Goal: Information Seeking & Learning: Check status

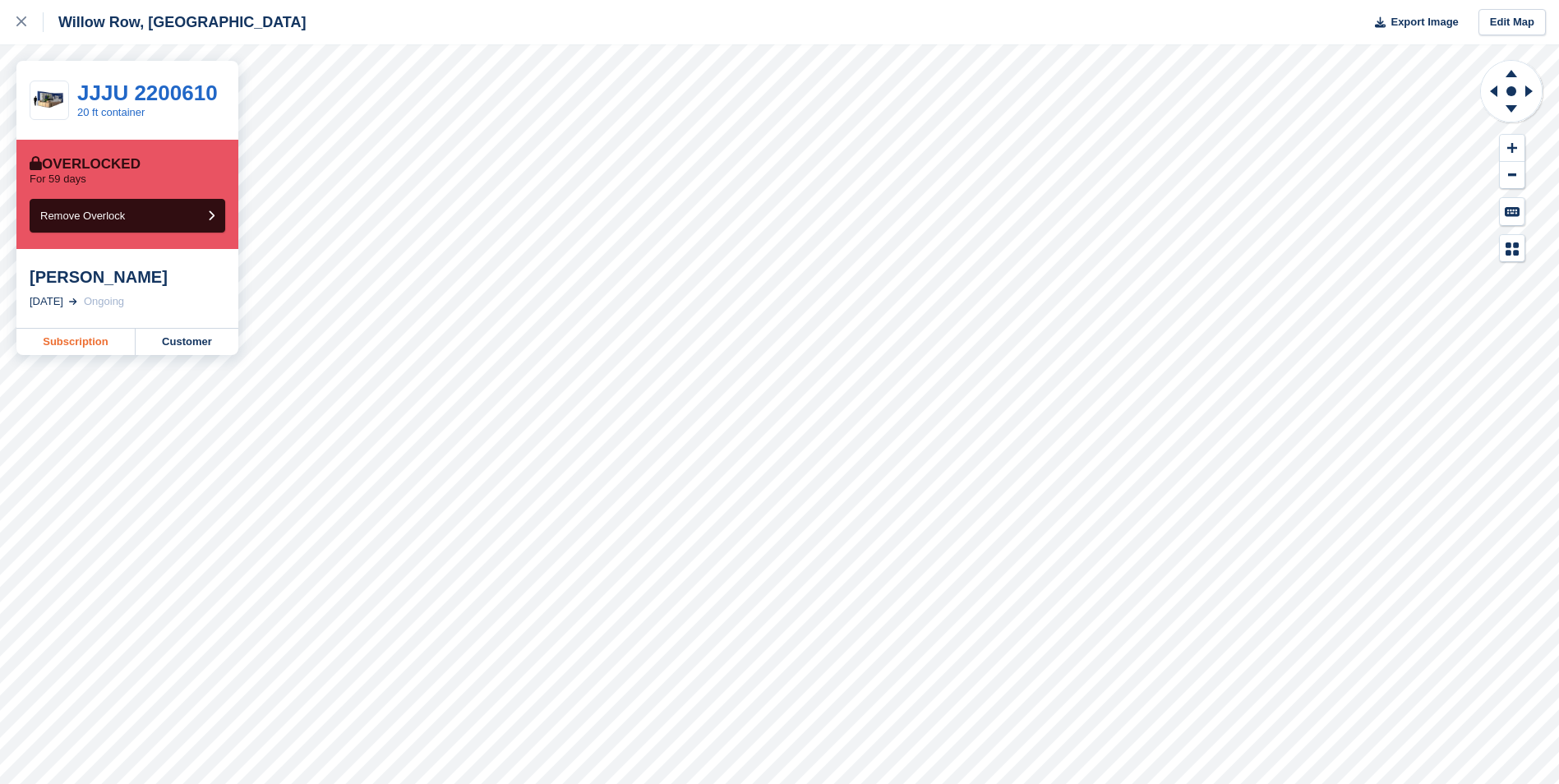
click at [104, 334] on link "Subscription" at bounding box center [76, 341] width 120 height 26
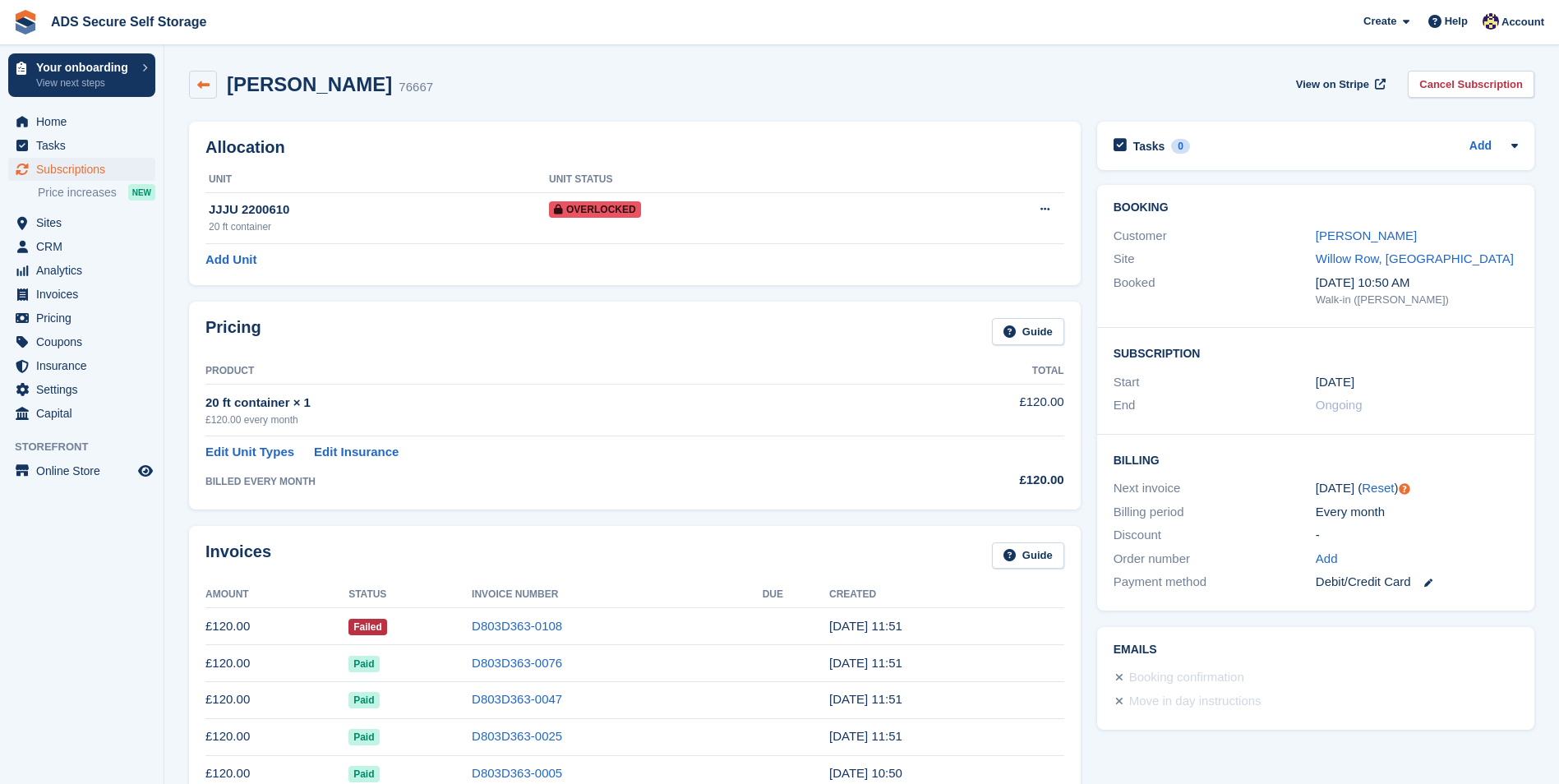
click at [215, 90] on link at bounding box center [203, 84] width 28 height 28
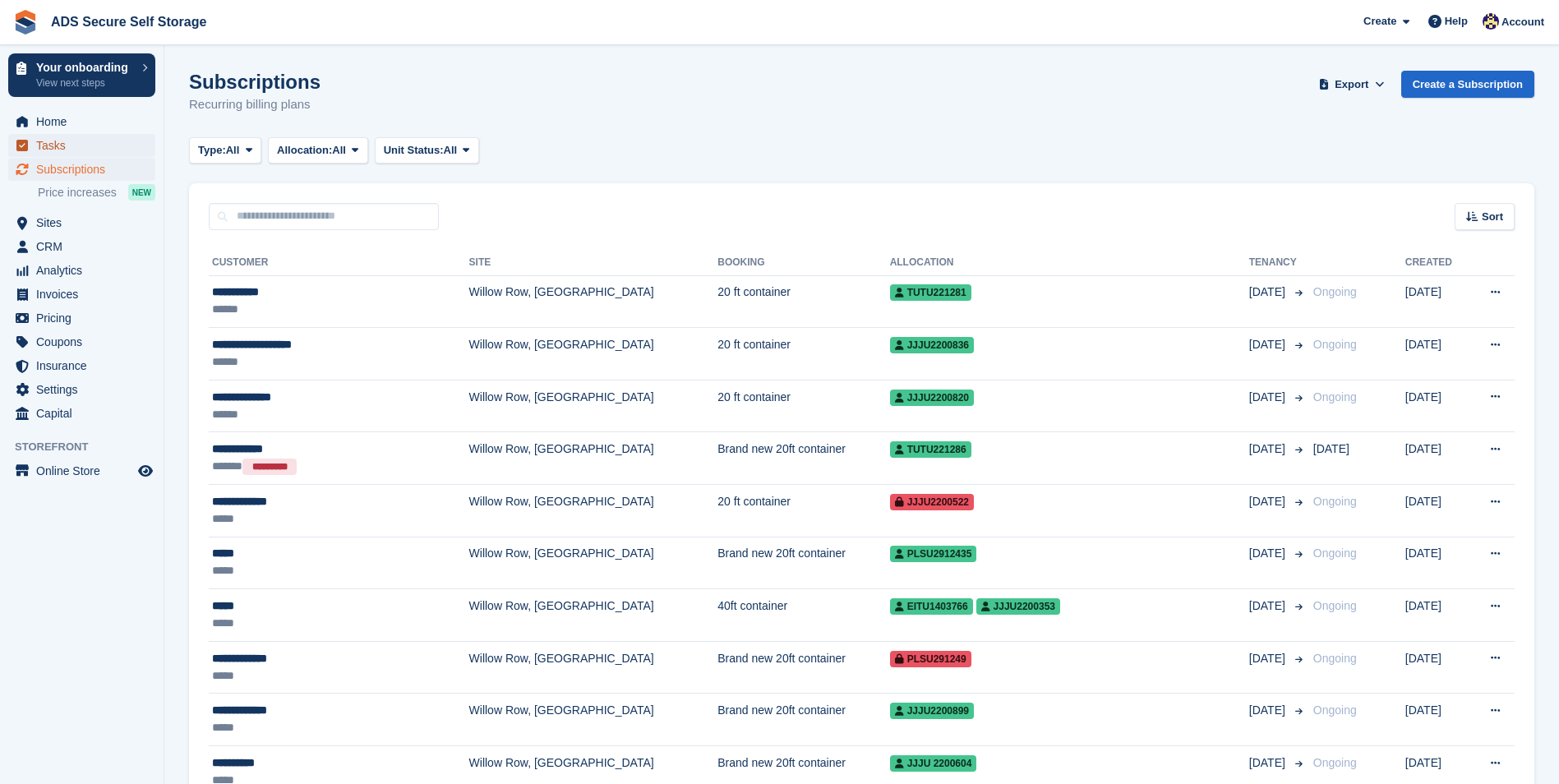
click at [58, 149] on span "Tasks" at bounding box center [85, 146] width 98 height 23
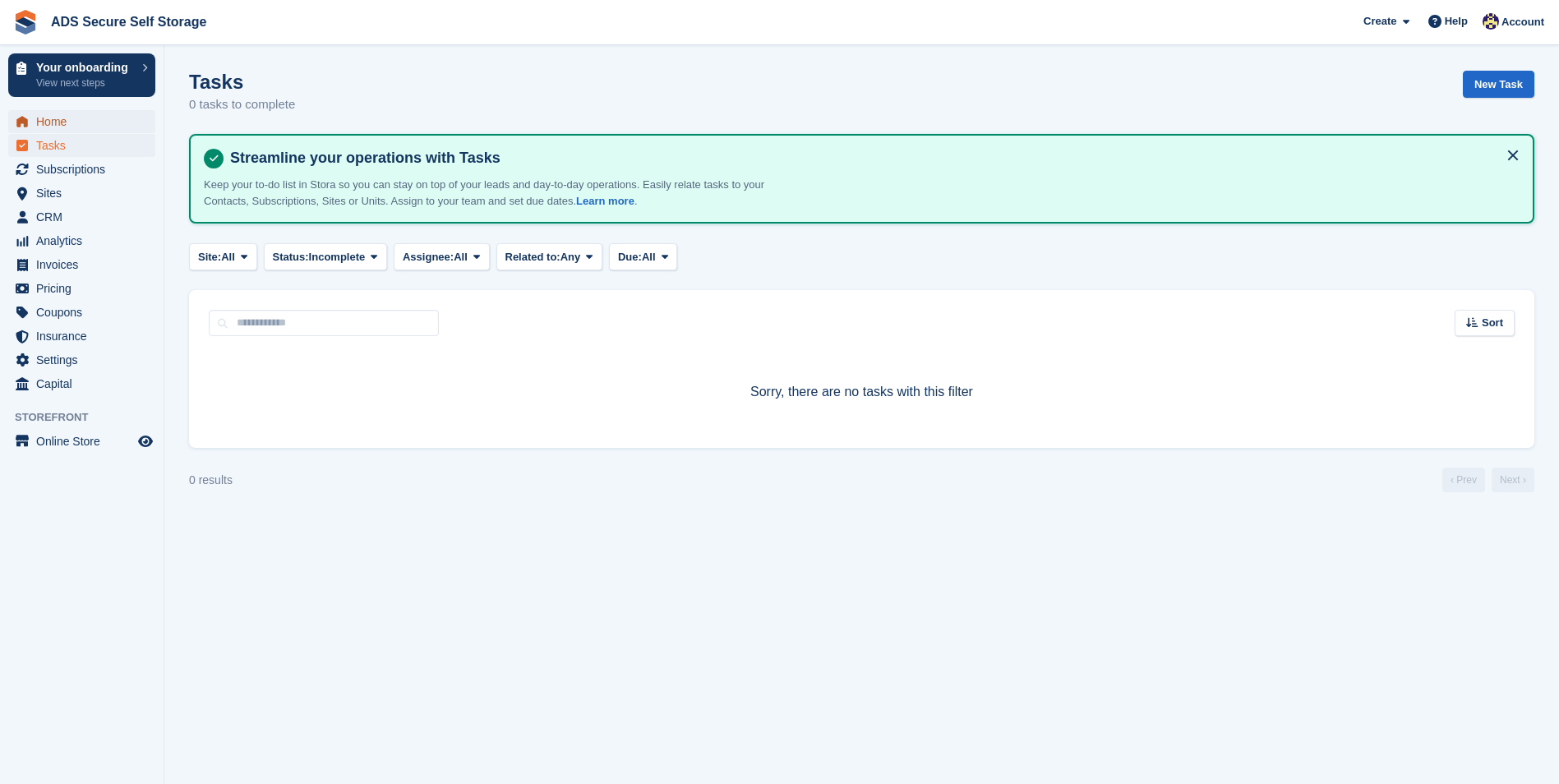
click at [55, 117] on span "Home" at bounding box center [85, 122] width 98 height 23
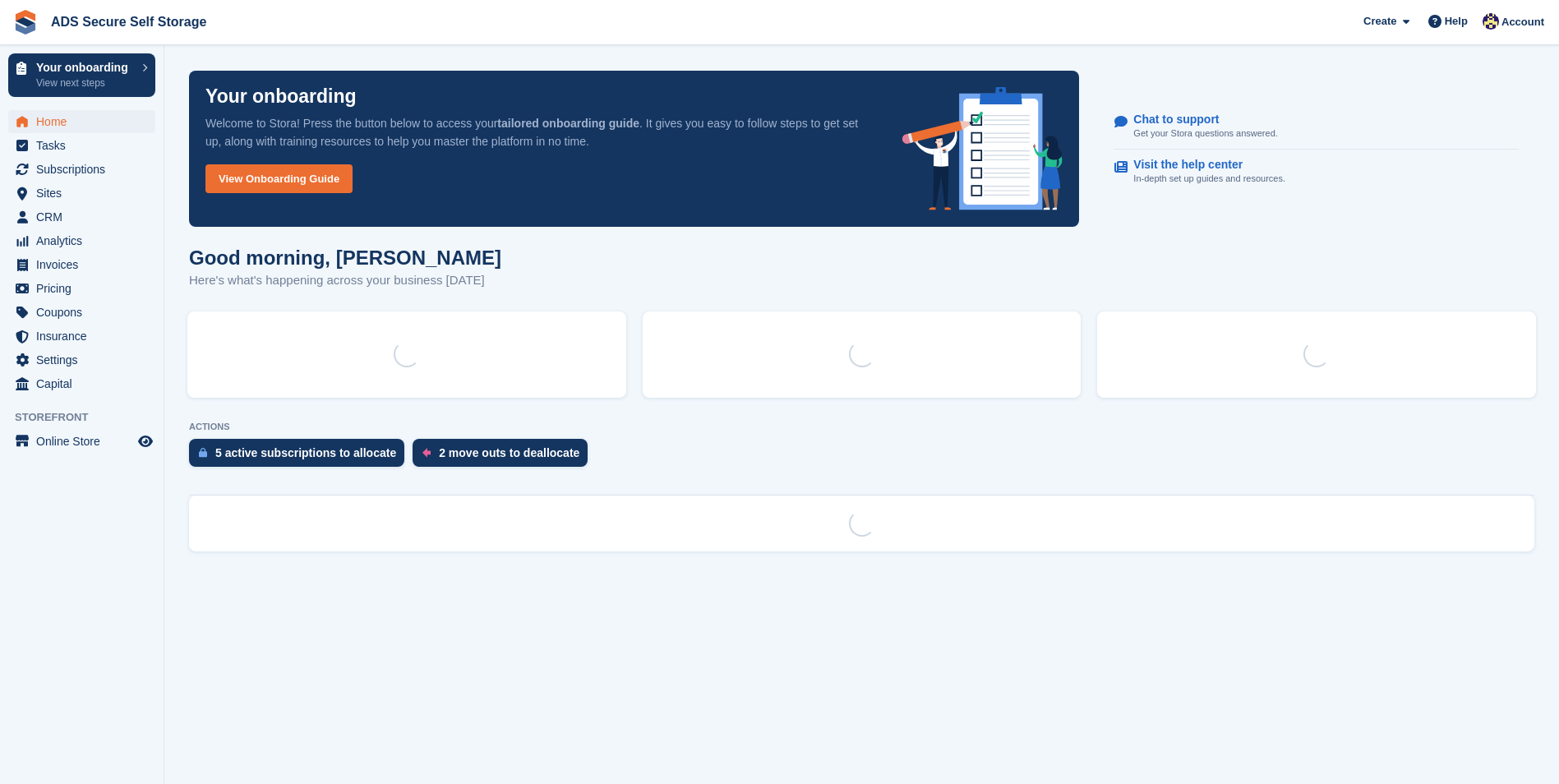
click at [71, 116] on span "Home" at bounding box center [85, 122] width 98 height 23
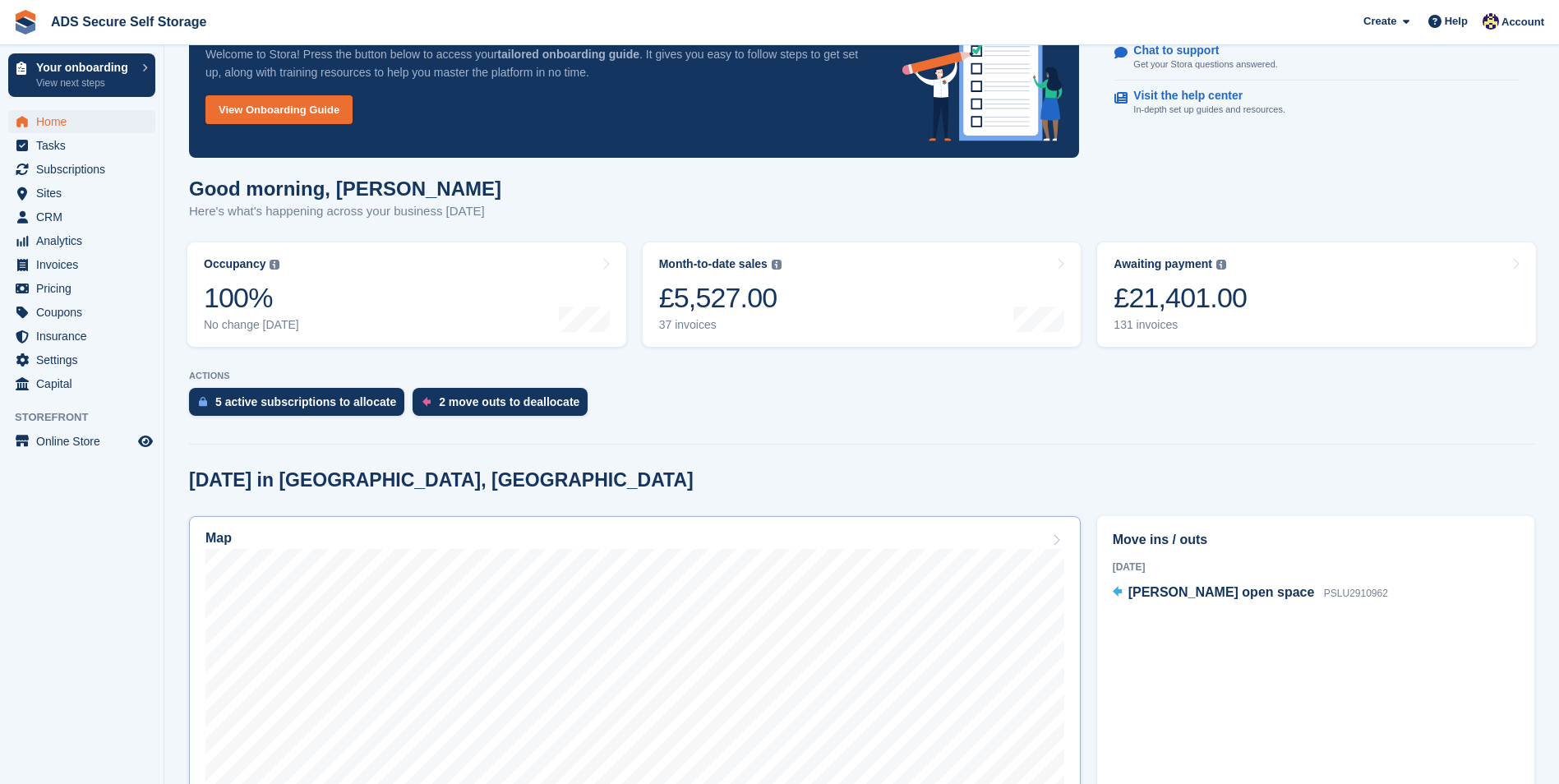
scroll to position [164, 0]
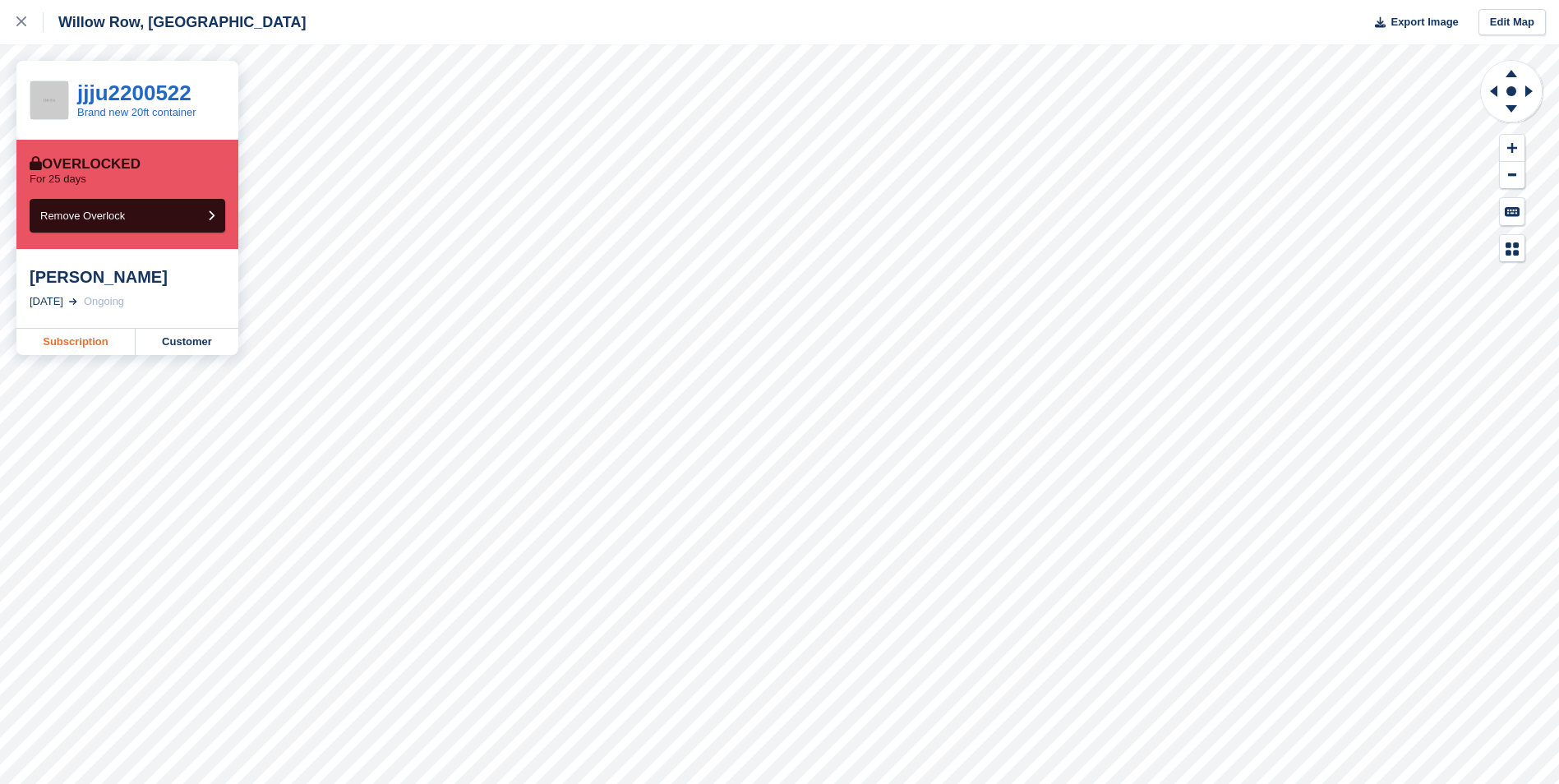
click at [70, 345] on link "Subscription" at bounding box center [76, 341] width 120 height 26
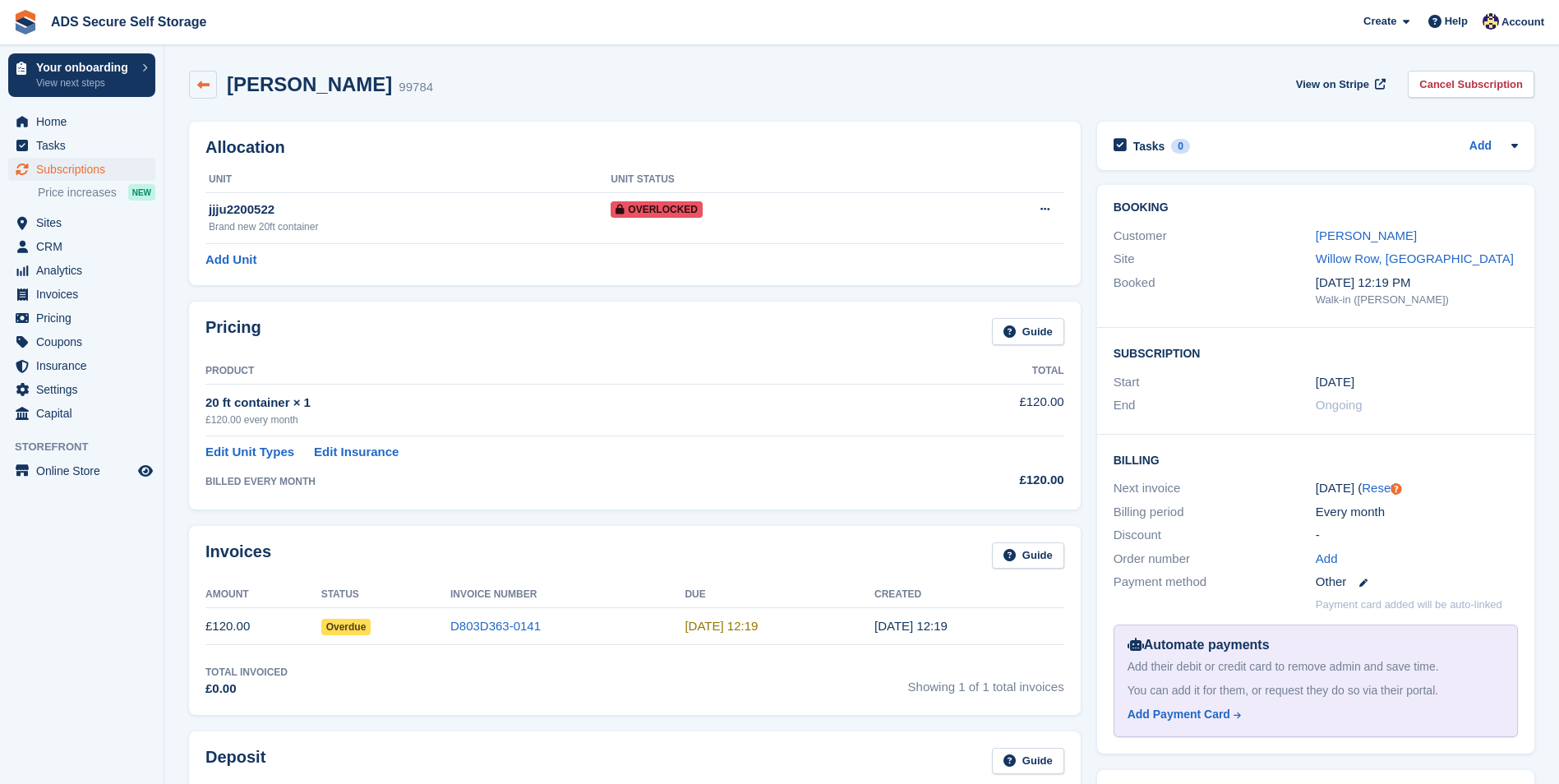
click at [208, 86] on icon at bounding box center [203, 85] width 13 height 13
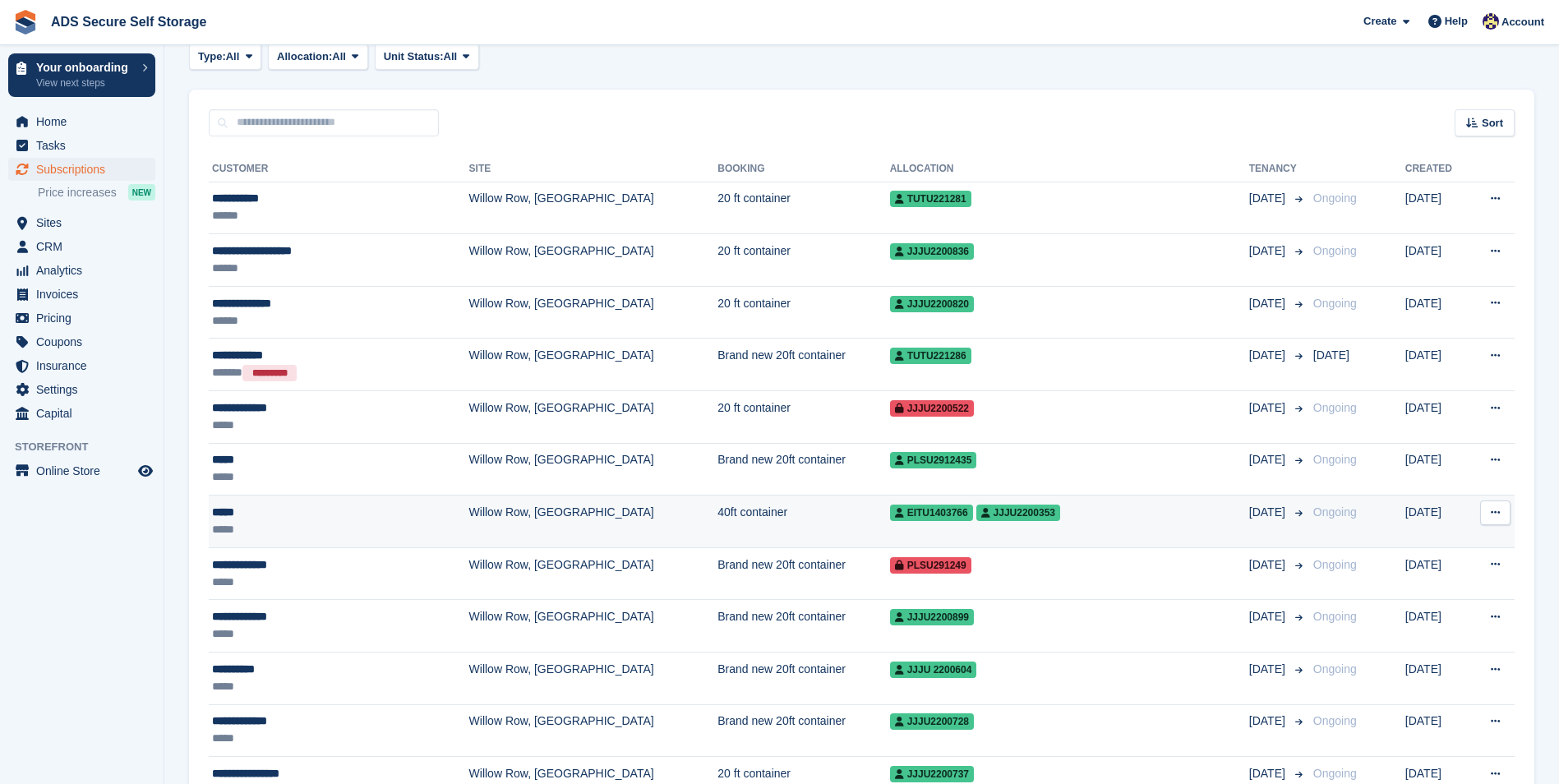
scroll to position [247, 0]
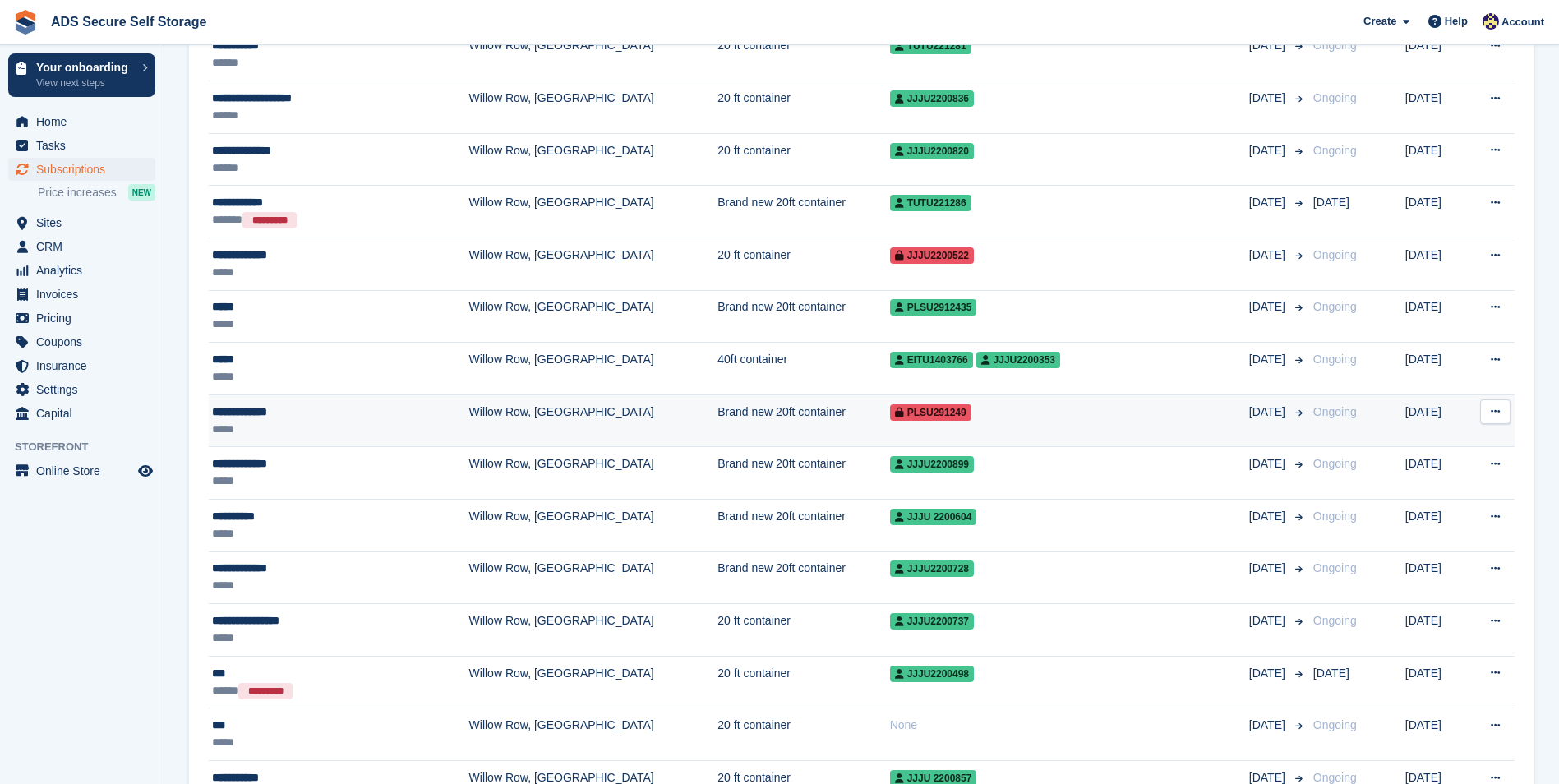
click at [350, 429] on div "*****" at bounding box center [307, 429] width 190 height 17
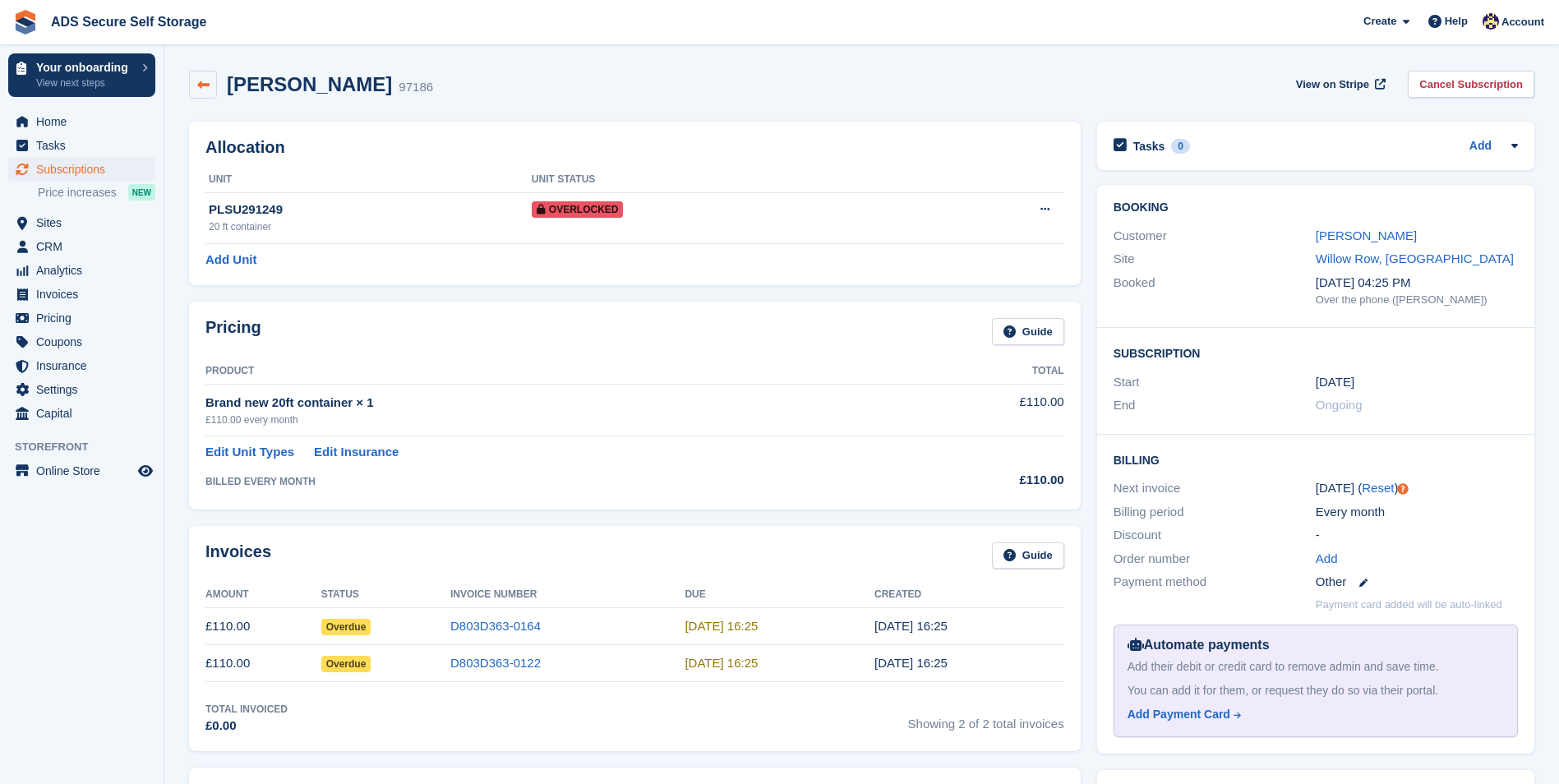
click at [211, 84] on link at bounding box center [203, 84] width 28 height 28
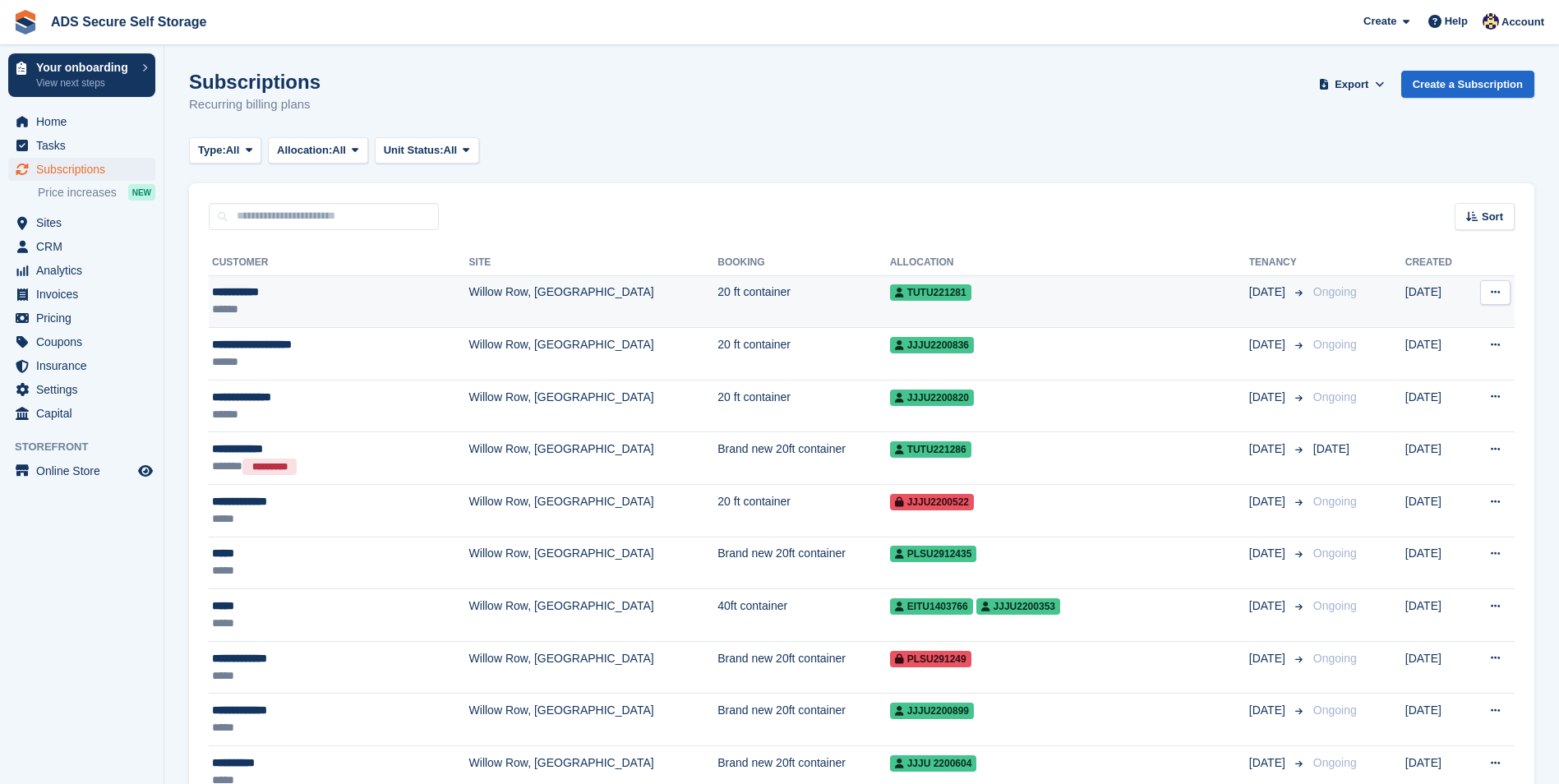
scroll to position [82, 0]
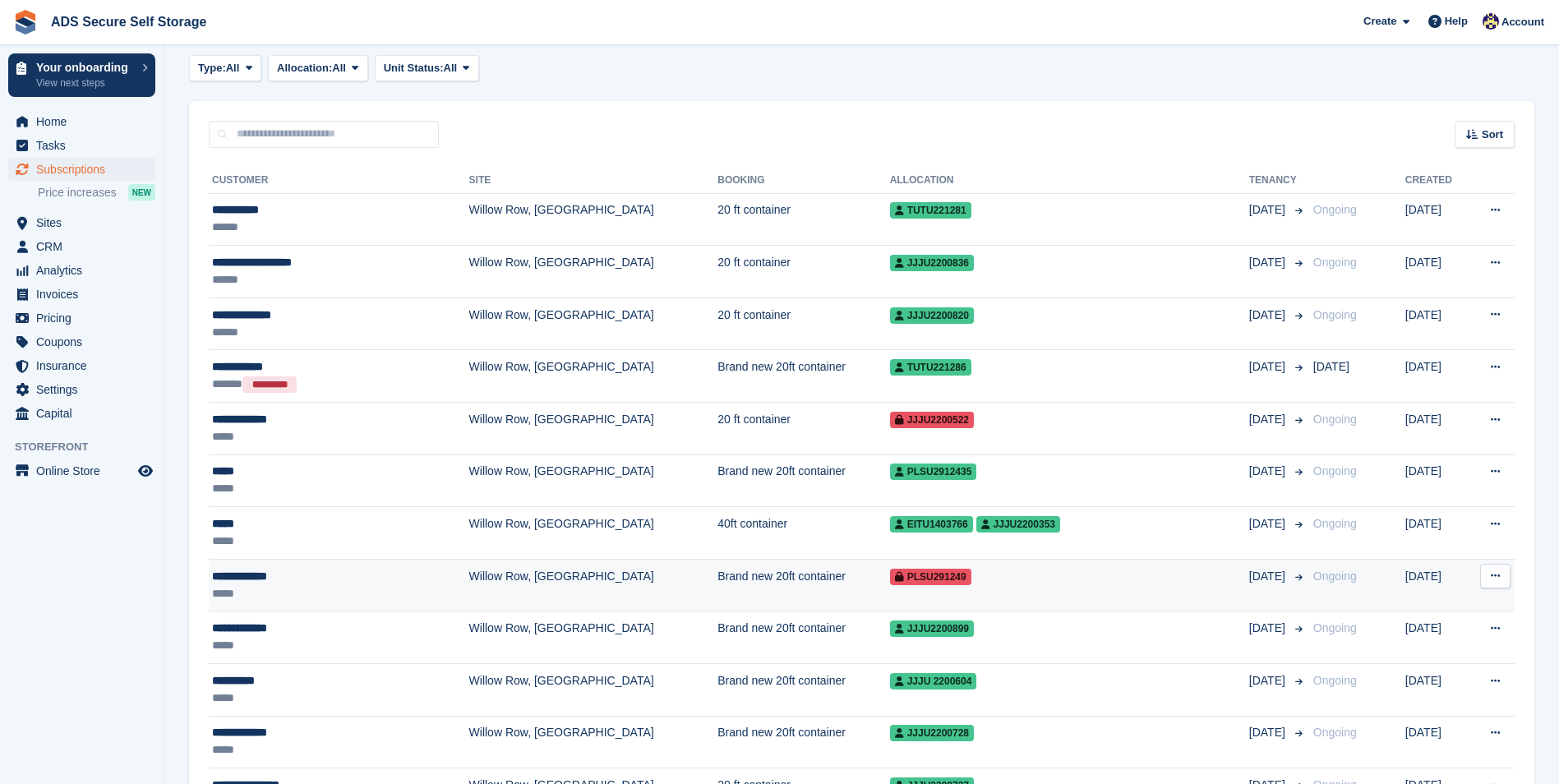
click at [1143, 602] on td "PLSU291249" at bounding box center [1070, 584] width 359 height 53
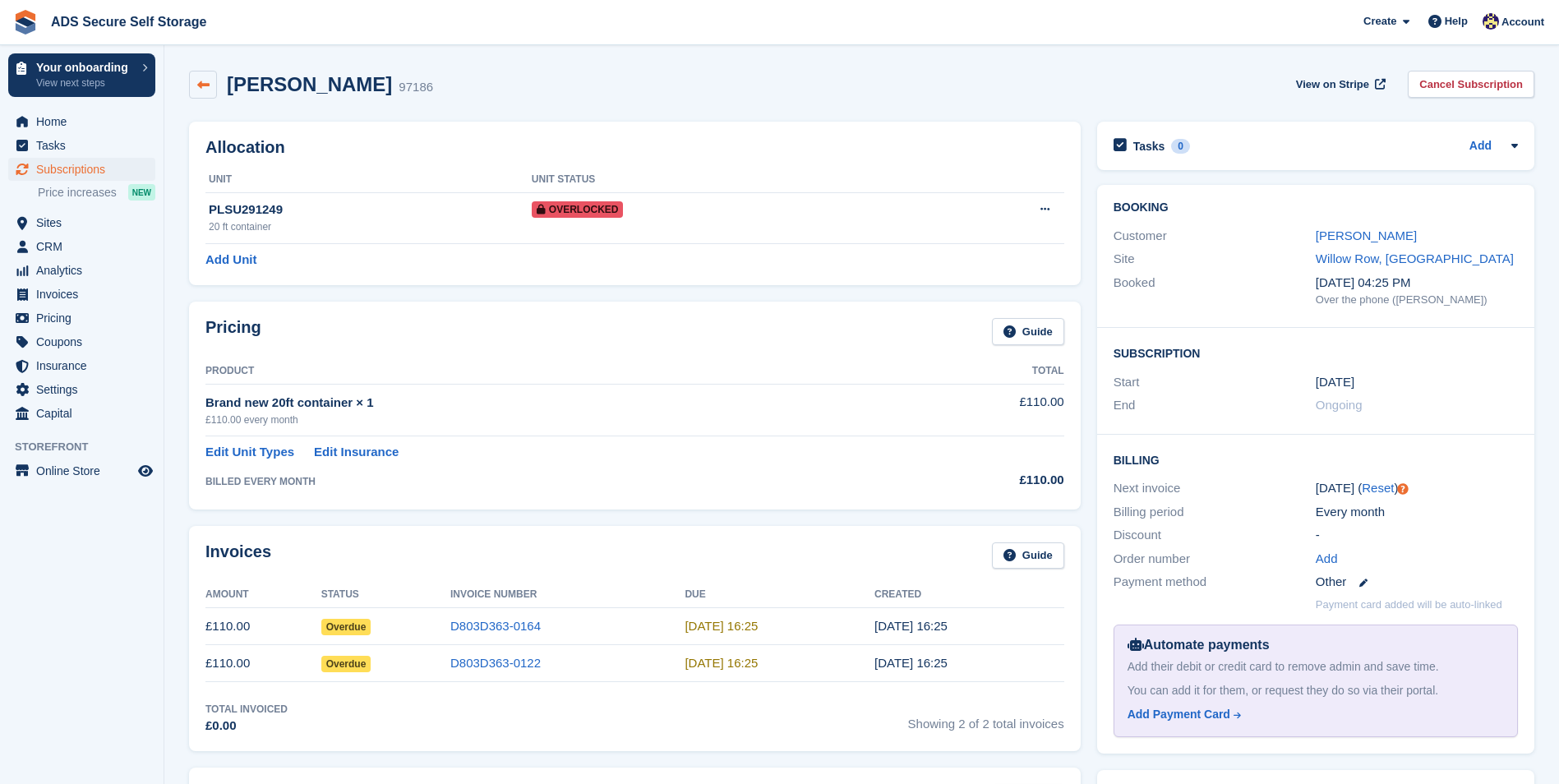
click at [200, 77] on link at bounding box center [203, 84] width 28 height 28
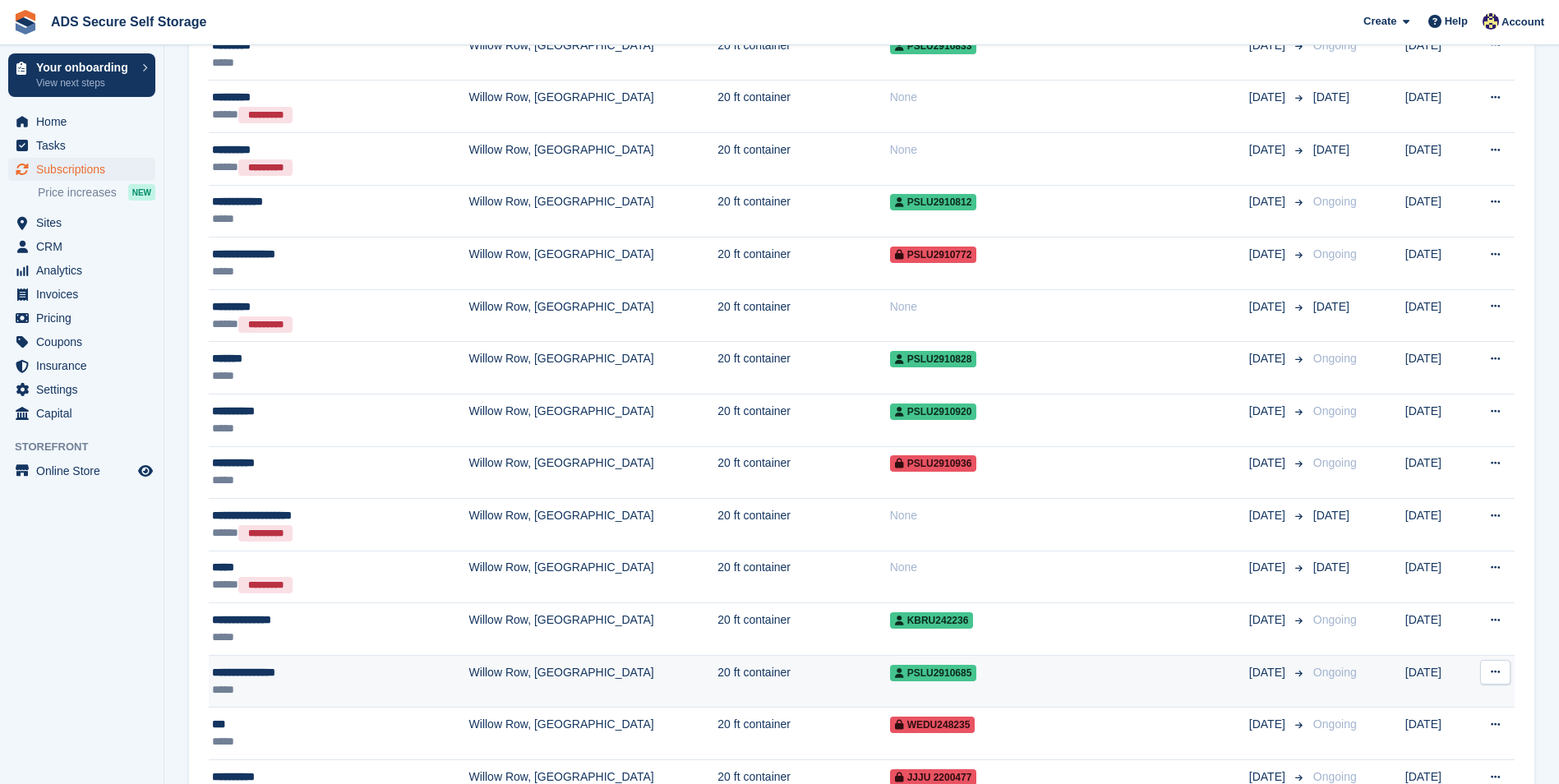
scroll to position [1561, 0]
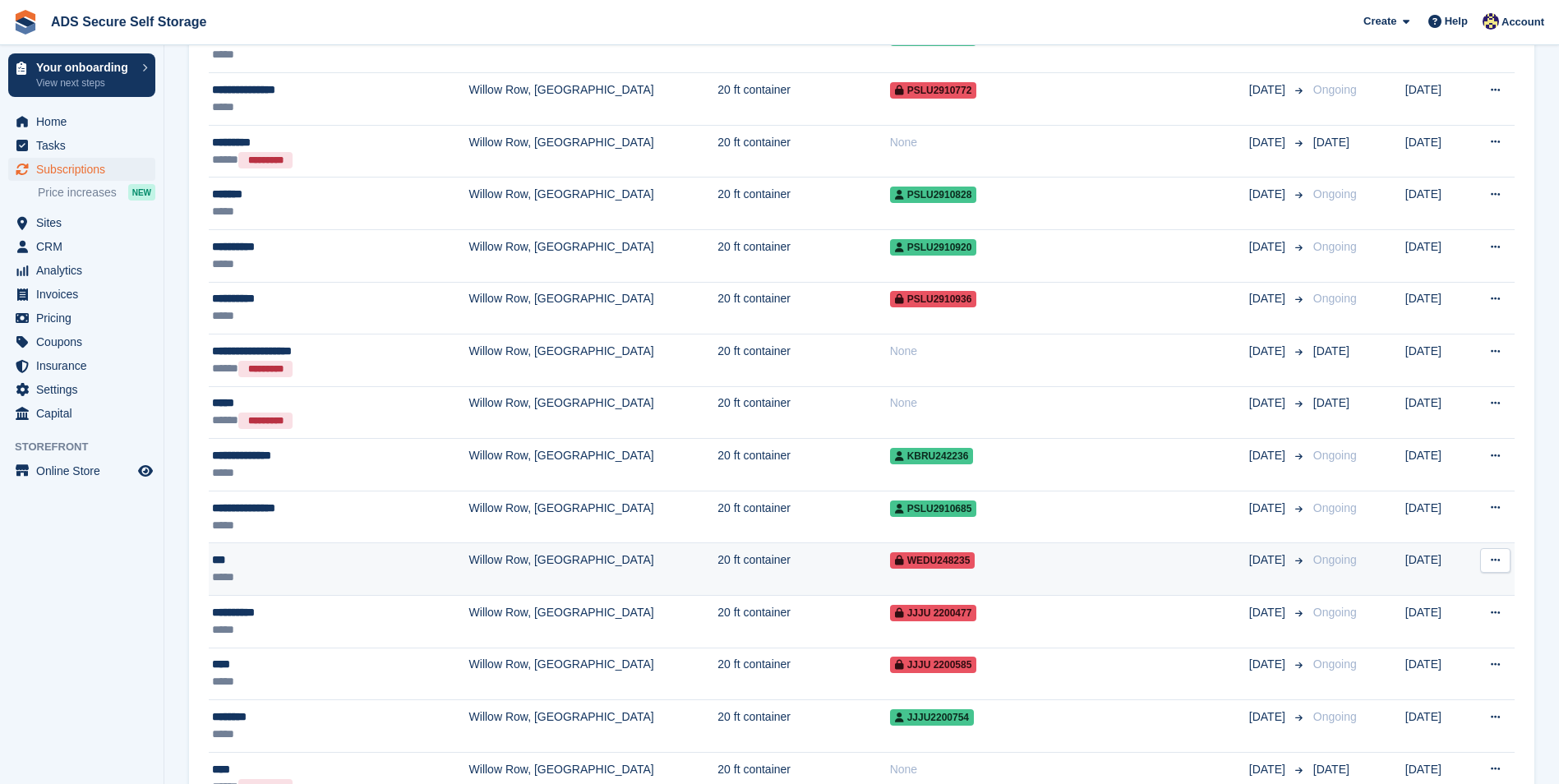
click at [331, 558] on div "***" at bounding box center [307, 560] width 190 height 17
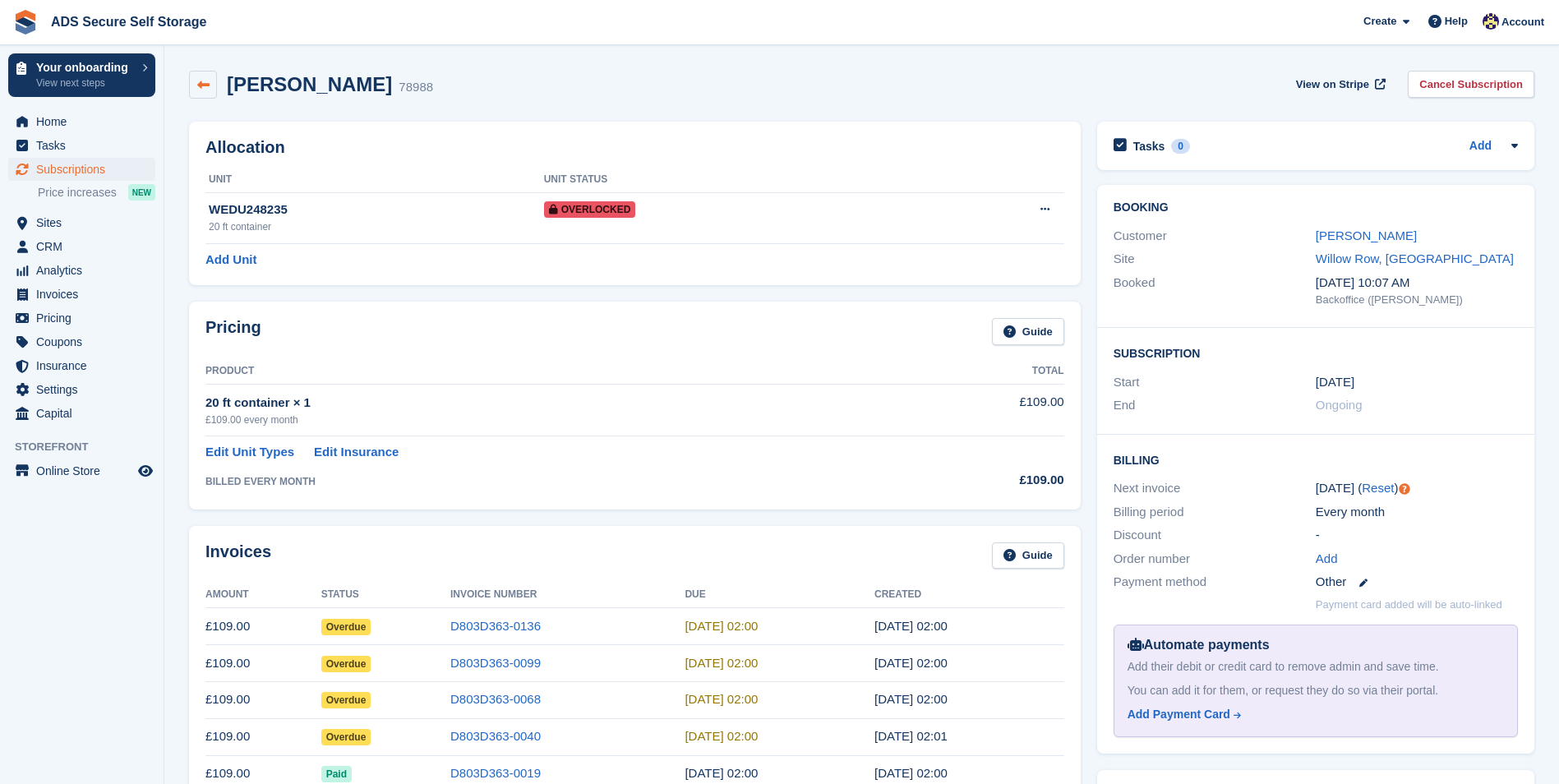
click at [208, 76] on link at bounding box center [203, 84] width 28 height 28
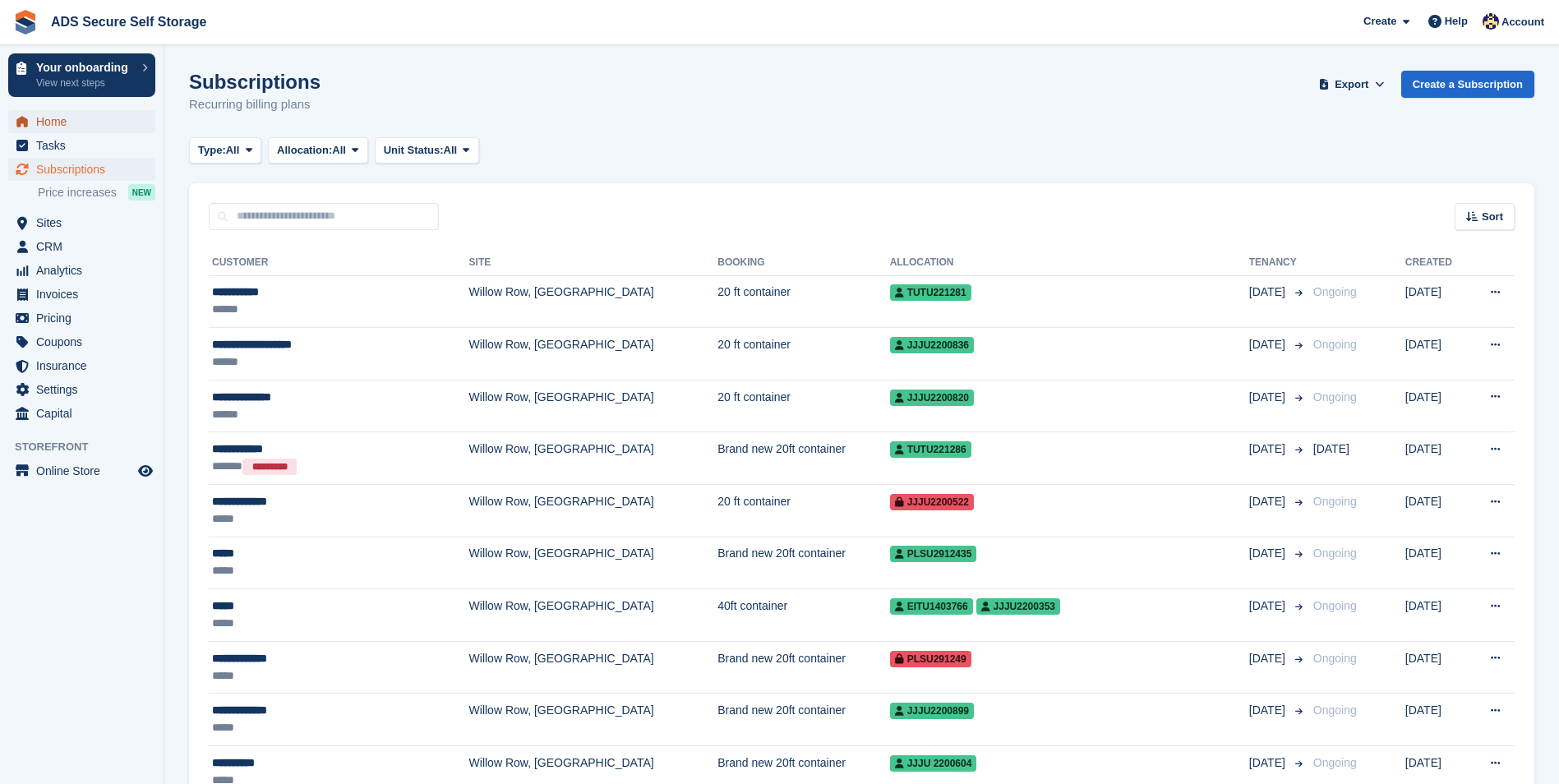
click at [105, 127] on span "Home" at bounding box center [85, 122] width 98 height 23
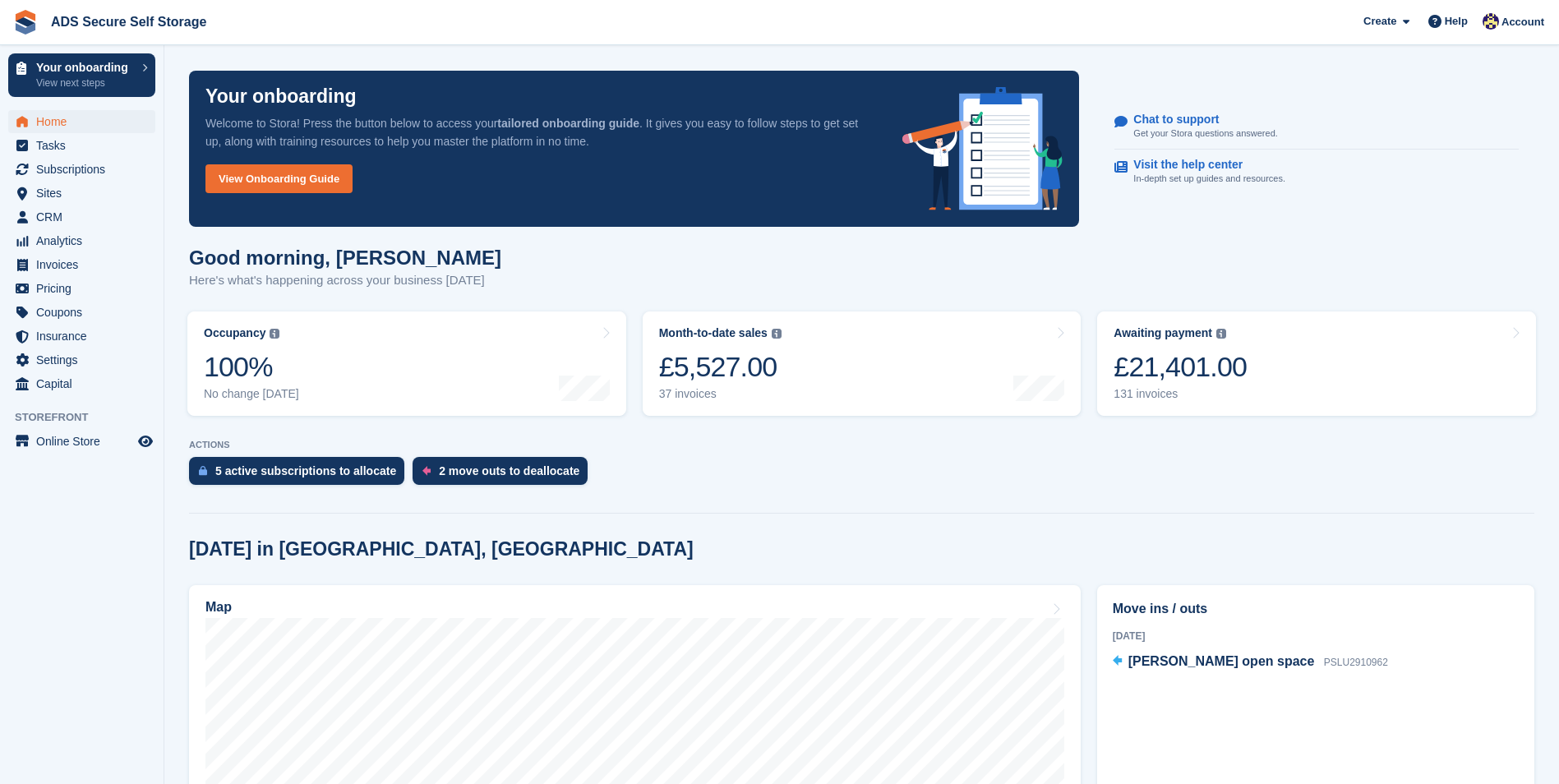
scroll to position [329, 0]
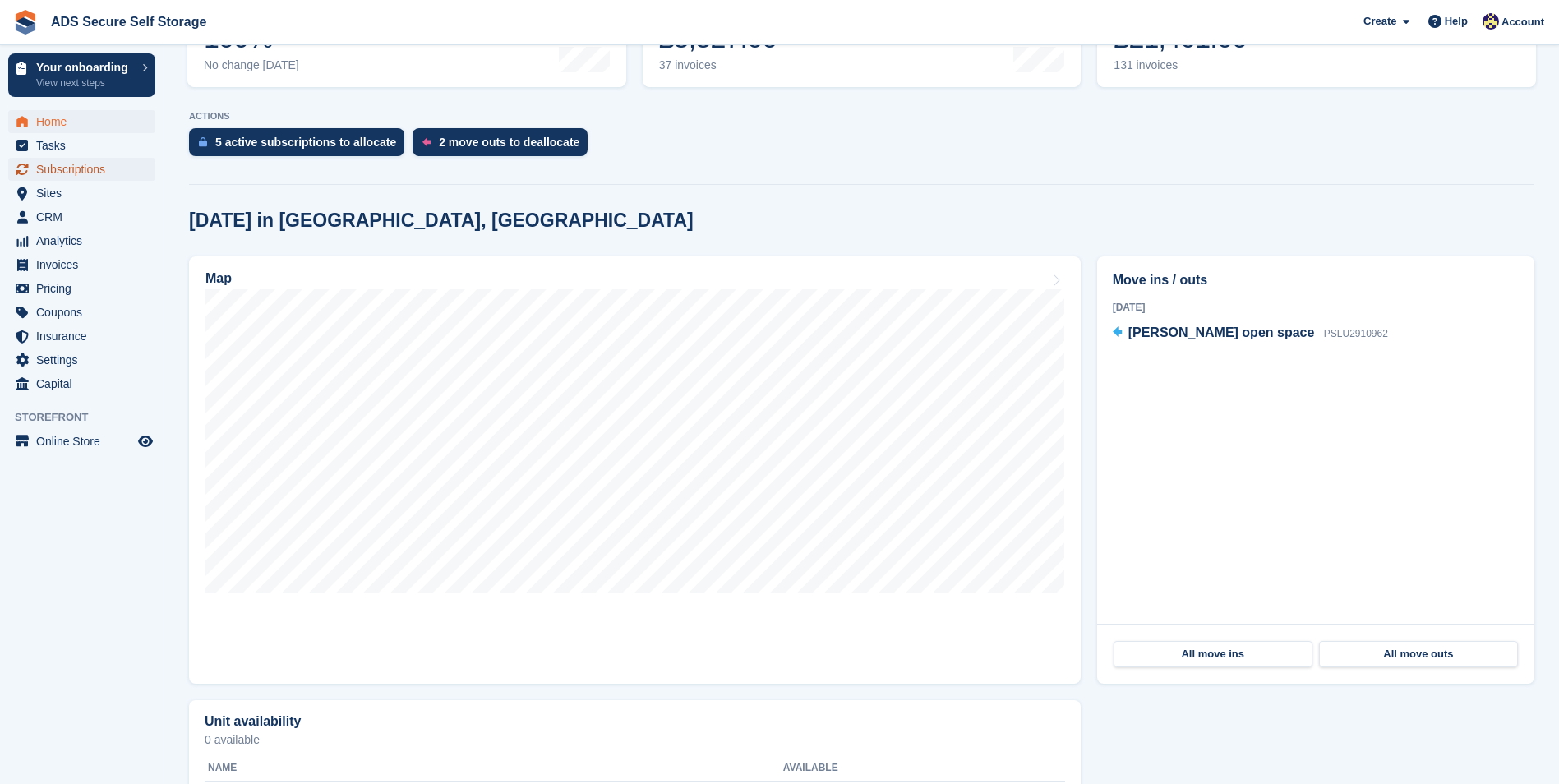
click at [104, 165] on span "Subscriptions" at bounding box center [85, 170] width 98 height 23
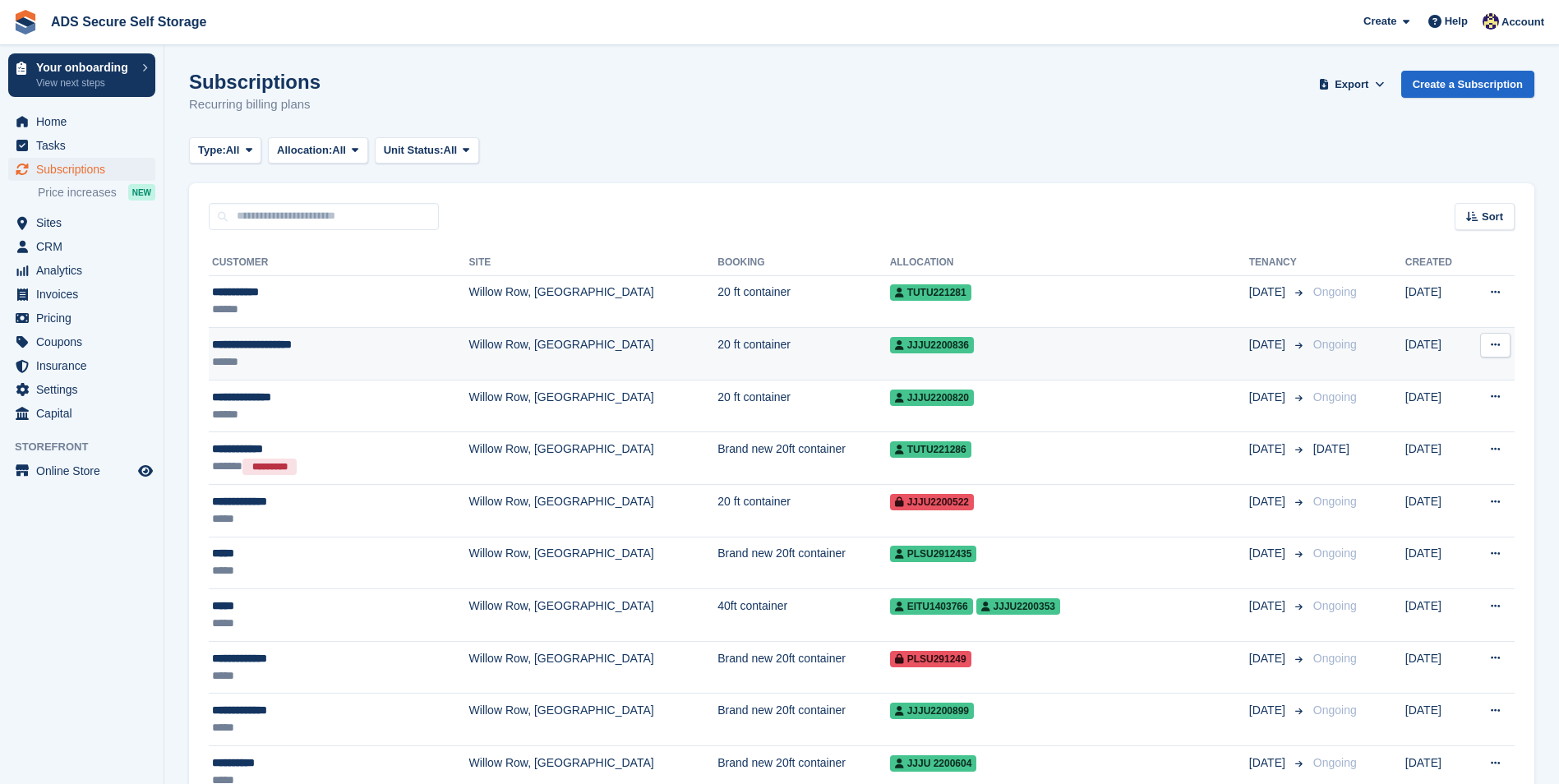
drag, startPoint x: 343, startPoint y: 300, endPoint x: 225, endPoint y: 347, distance: 127.0
click at [294, 306] on td "**********" at bounding box center [339, 301] width 260 height 53
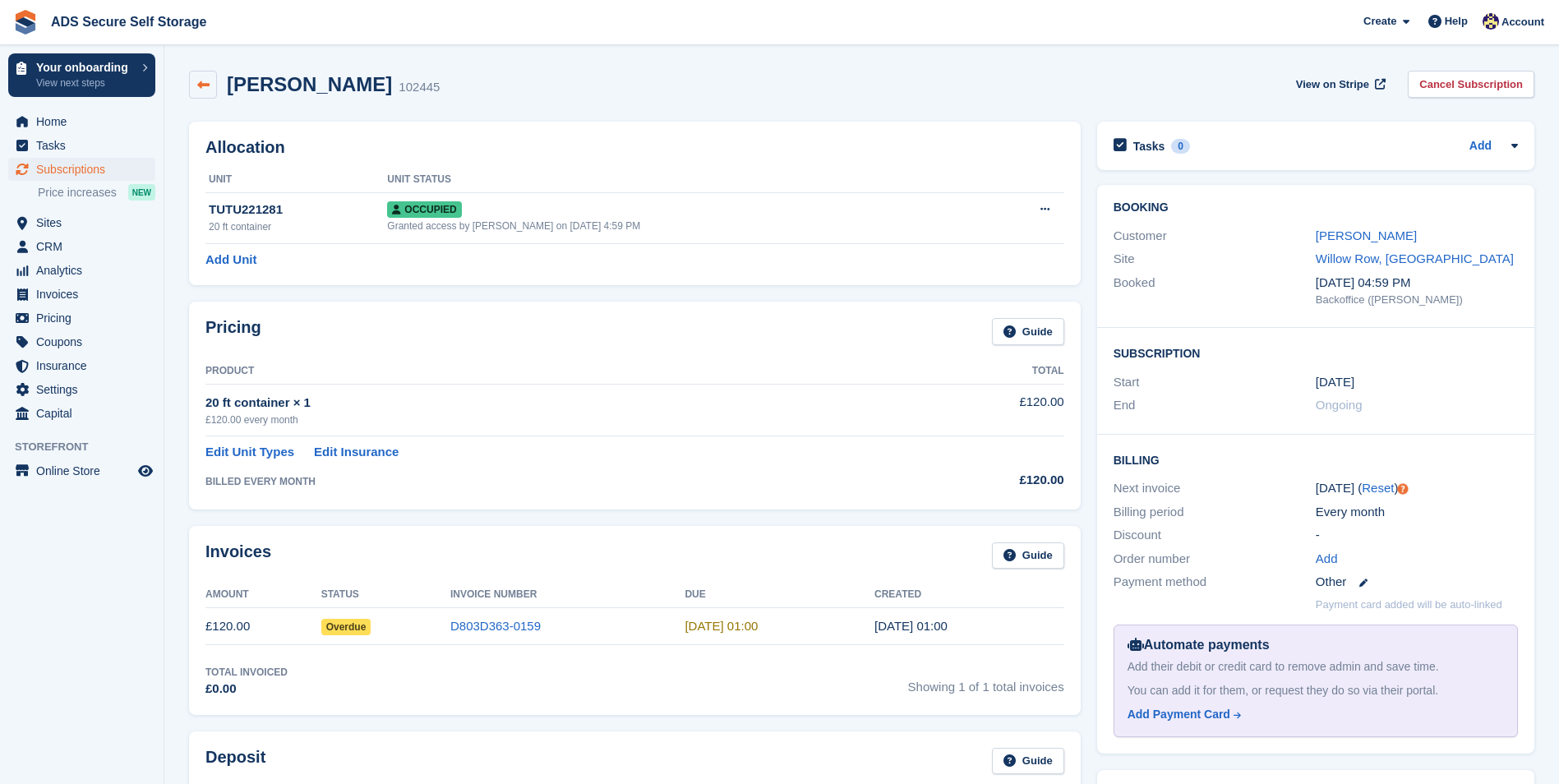
click at [203, 79] on icon at bounding box center [203, 85] width 13 height 13
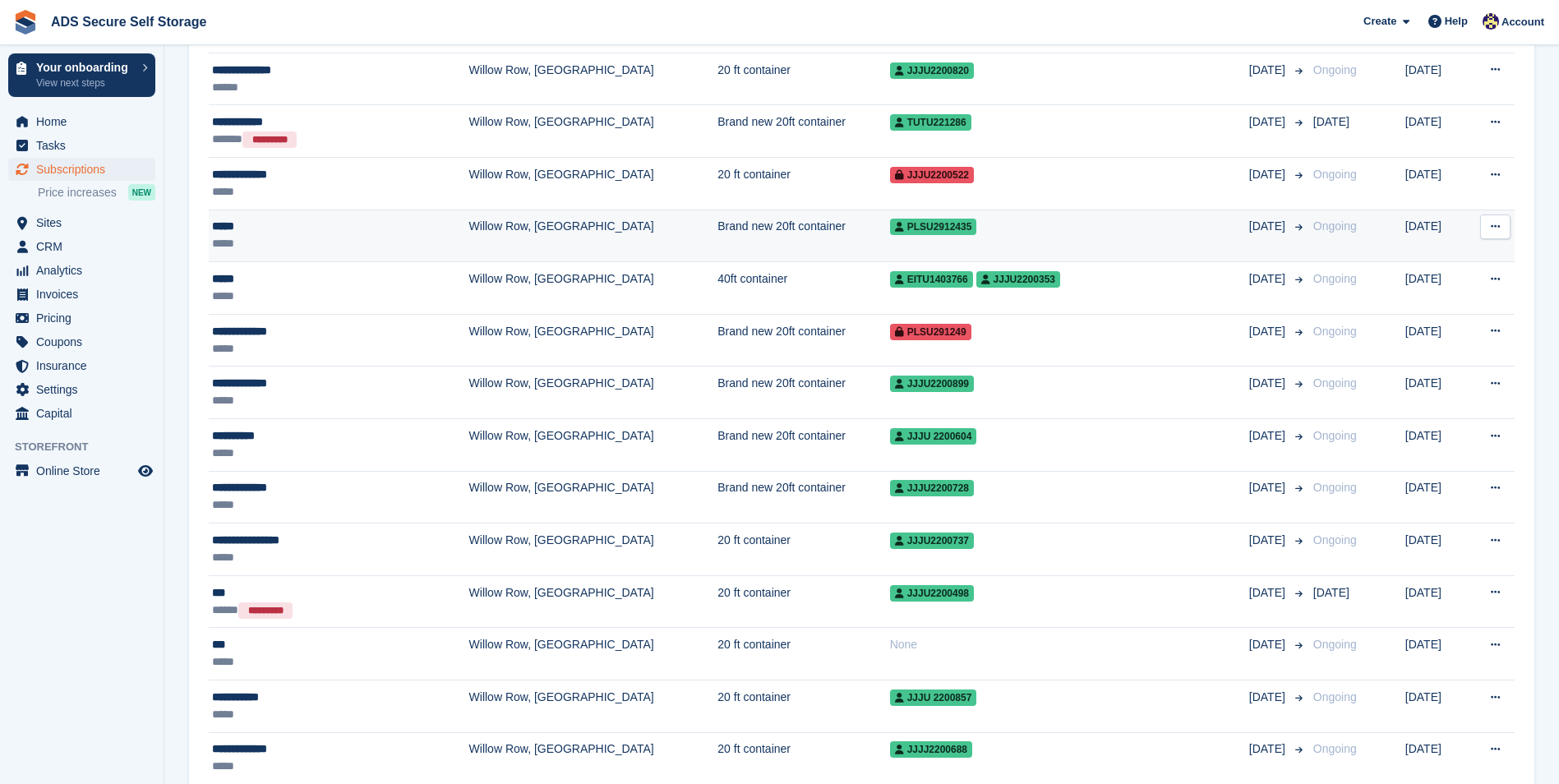
scroll to position [329, 0]
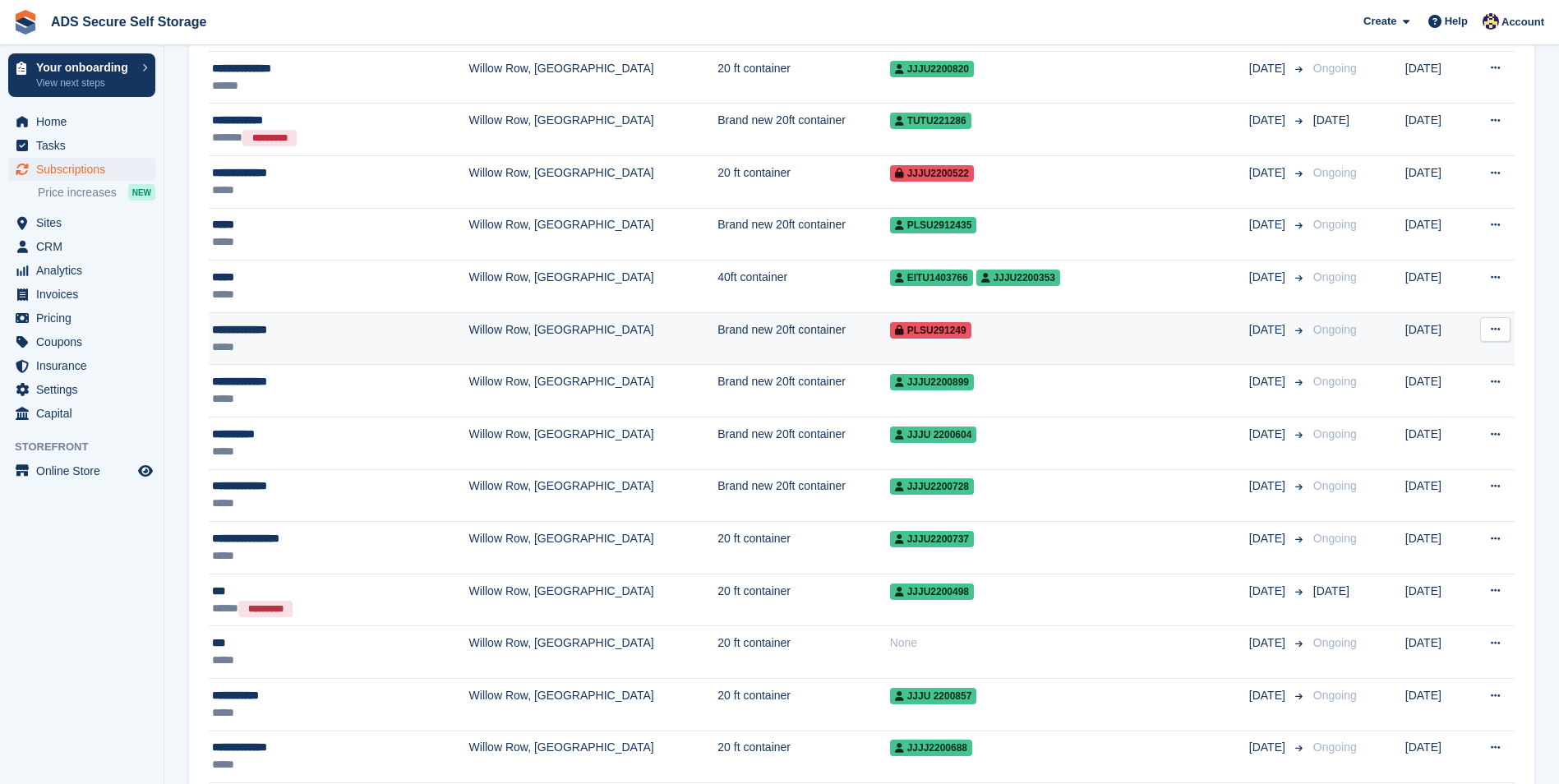
click at [523, 339] on td "Willow Row, [GEOGRAPHIC_DATA]" at bounding box center [594, 338] width 249 height 53
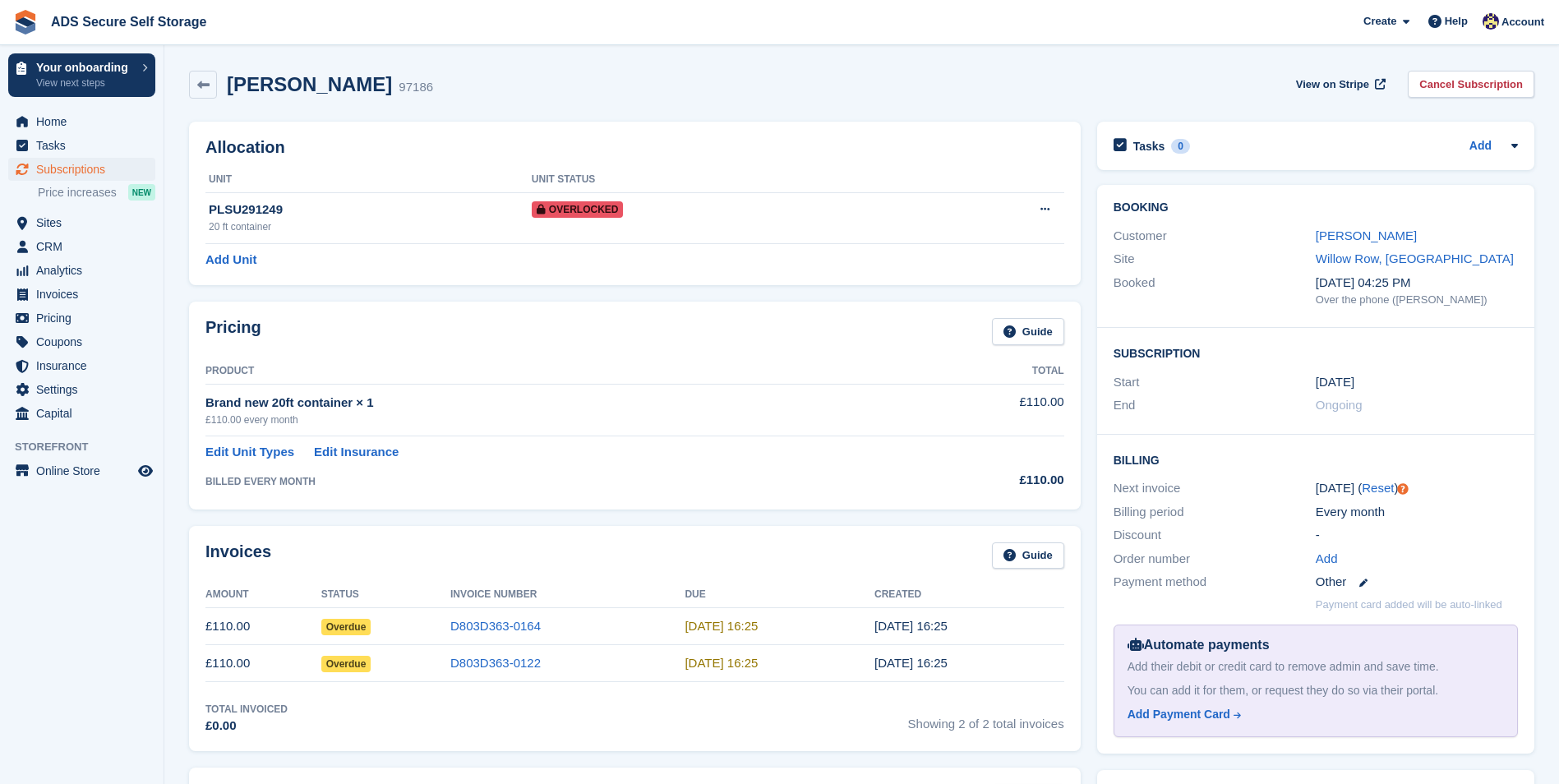
click at [832, 380] on th "Product" at bounding box center [554, 370] width 697 height 26
click at [1359, 233] on link "Andrew Mcevoy" at bounding box center [1366, 235] width 101 height 14
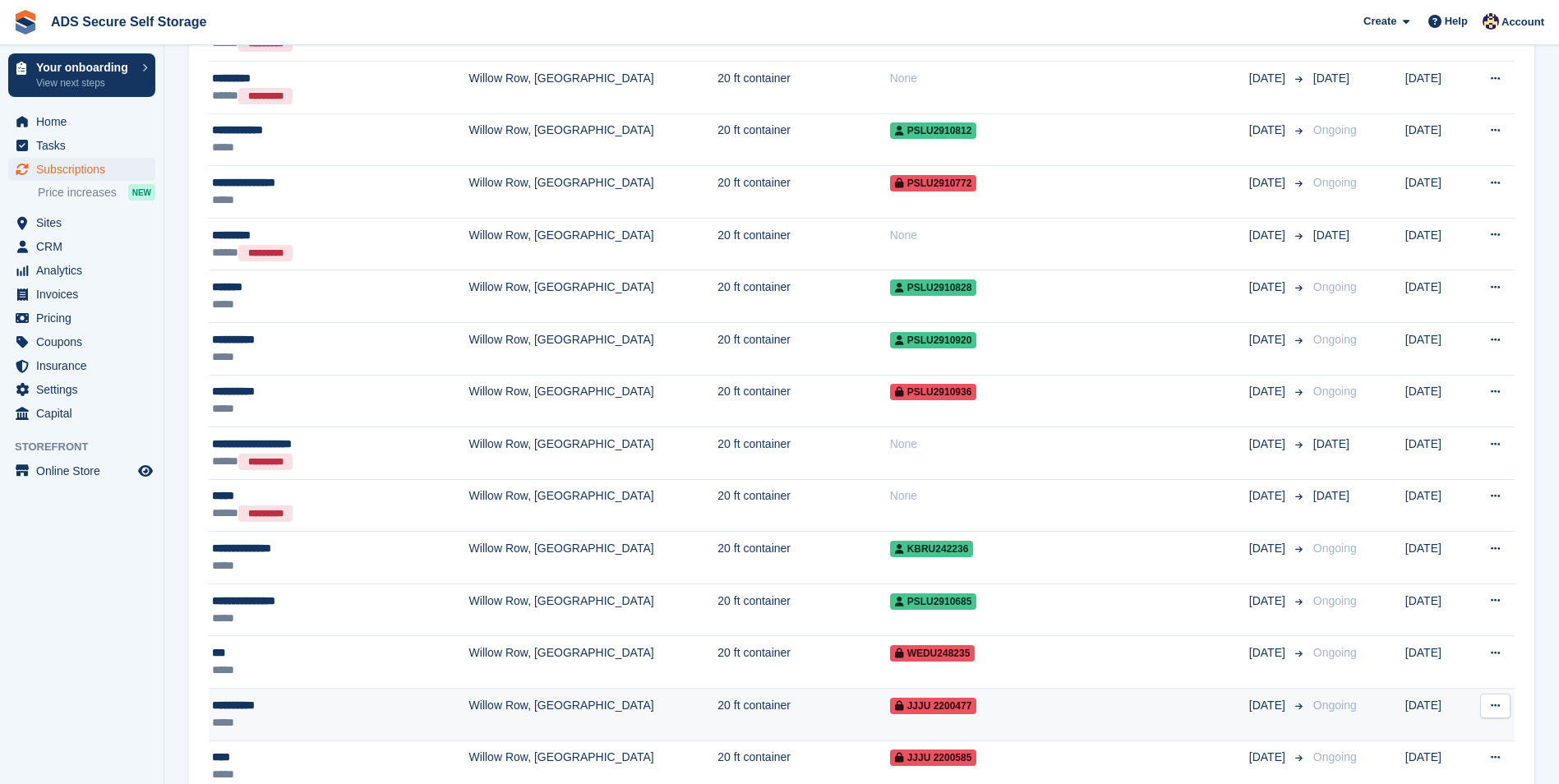
scroll to position [1643, 0]
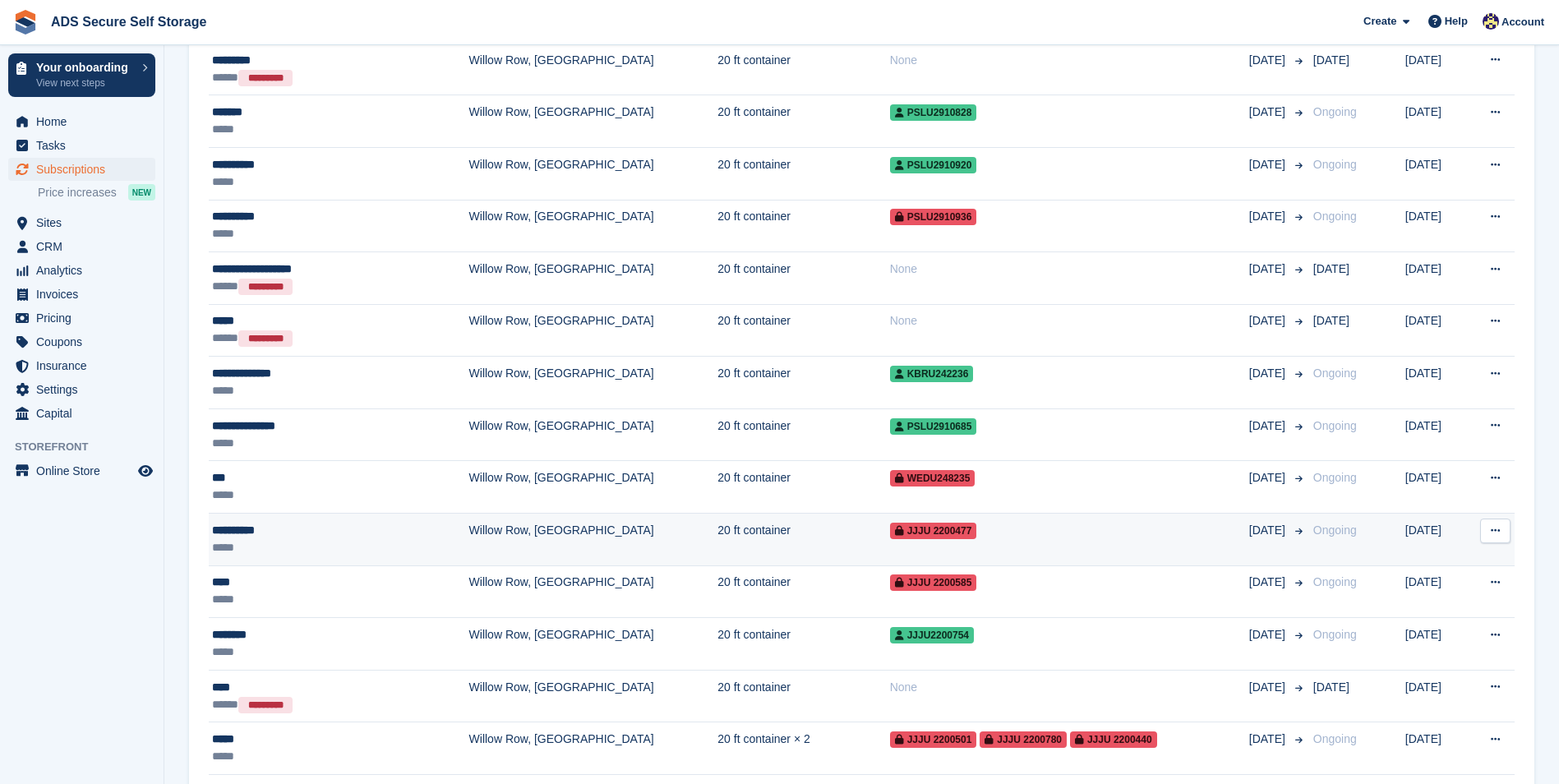
click at [378, 558] on td "**********" at bounding box center [339, 540] width 260 height 53
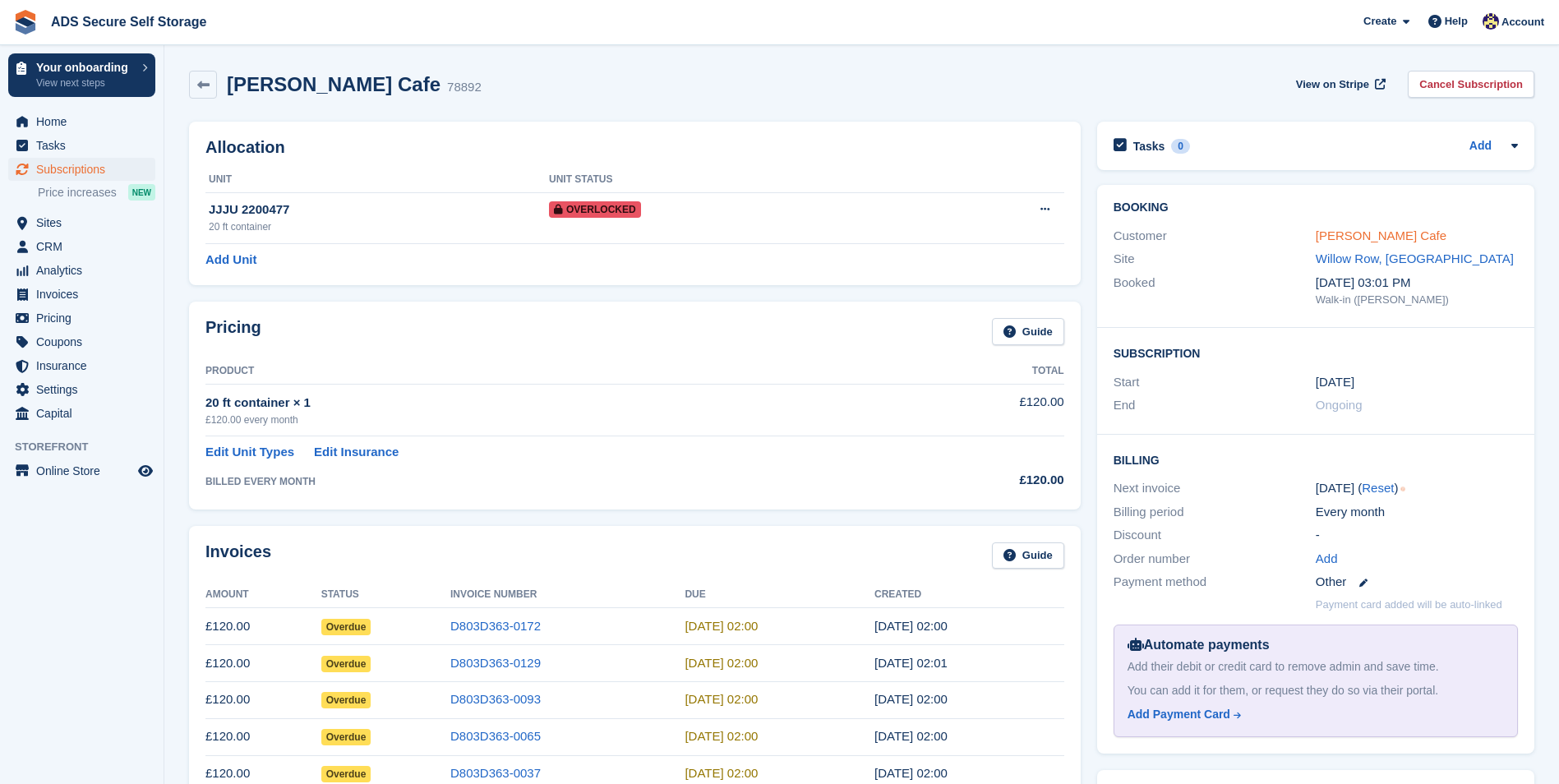
click at [1358, 233] on link "Steve Cafe" at bounding box center [1381, 235] width 130 height 14
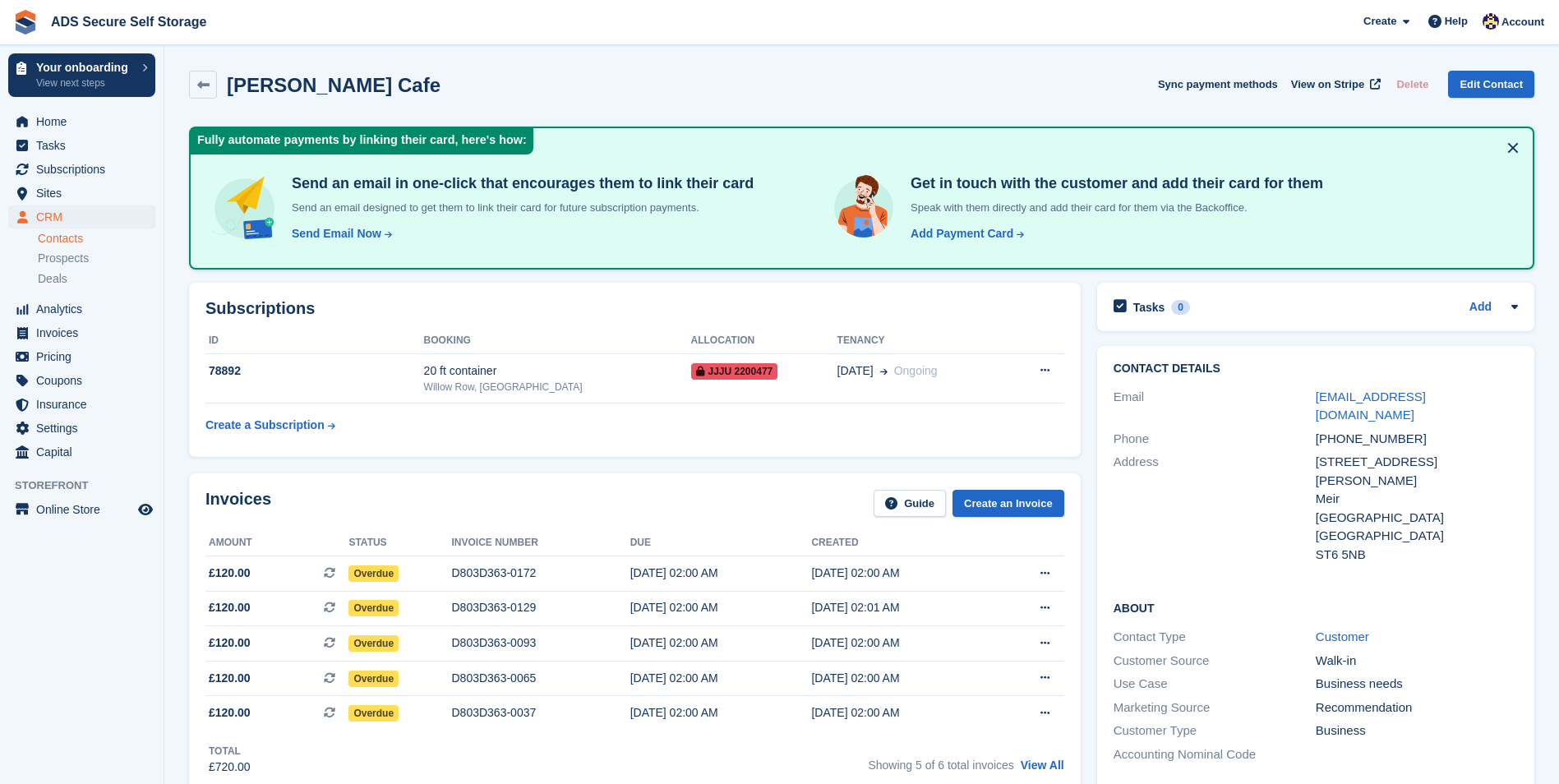
click at [728, 457] on div "Subscriptions ID Booking Allocation Tenancy 78892 20 ft container Willow Row, L…" at bounding box center [635, 370] width 909 height 191
click at [1026, 328] on th at bounding box center [1035, 340] width 58 height 26
click at [1509, 148] on button at bounding box center [1513, 148] width 26 height 26
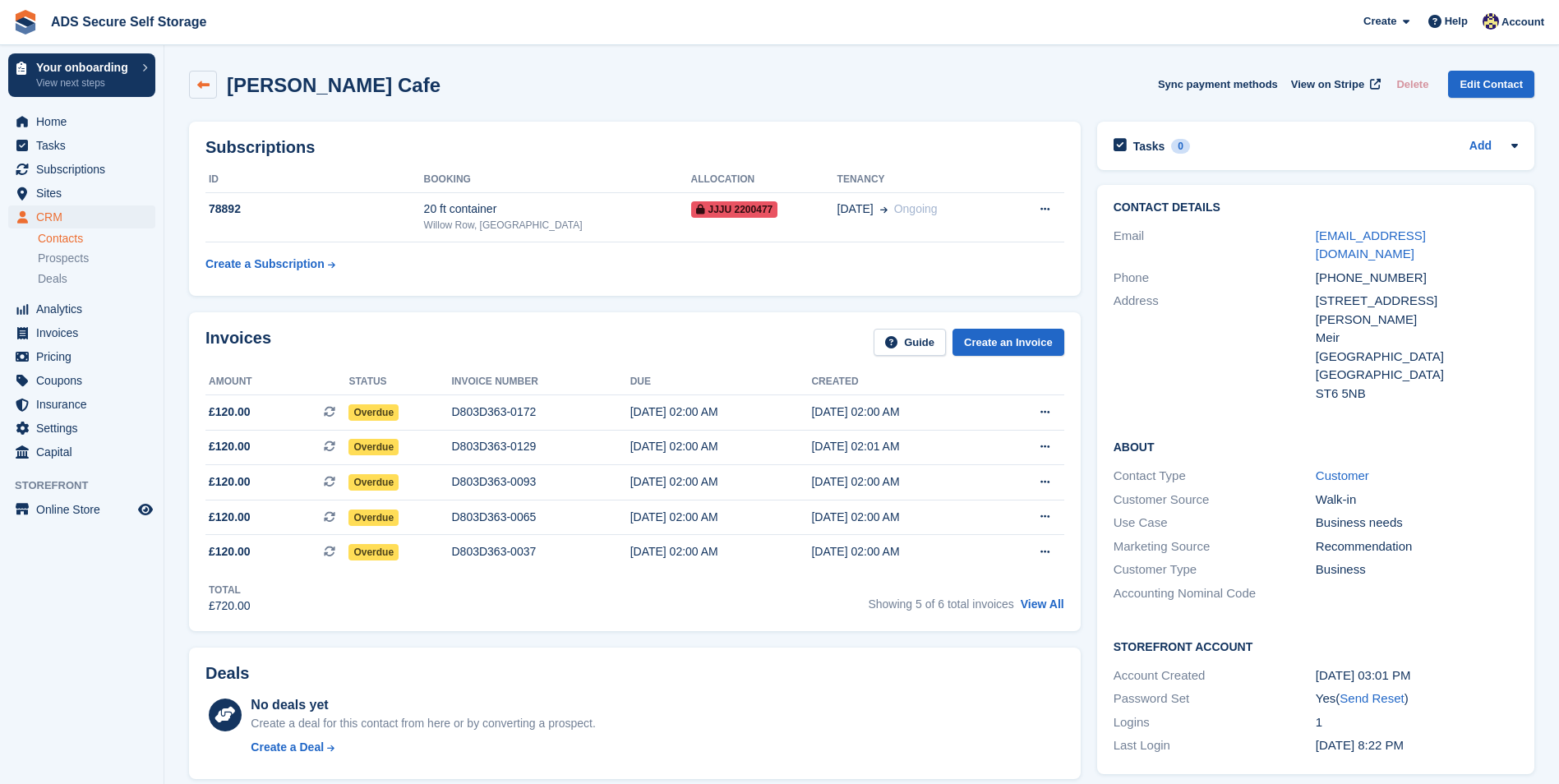
click at [204, 80] on icon at bounding box center [203, 85] width 13 height 13
click at [196, 77] on link at bounding box center [203, 84] width 28 height 28
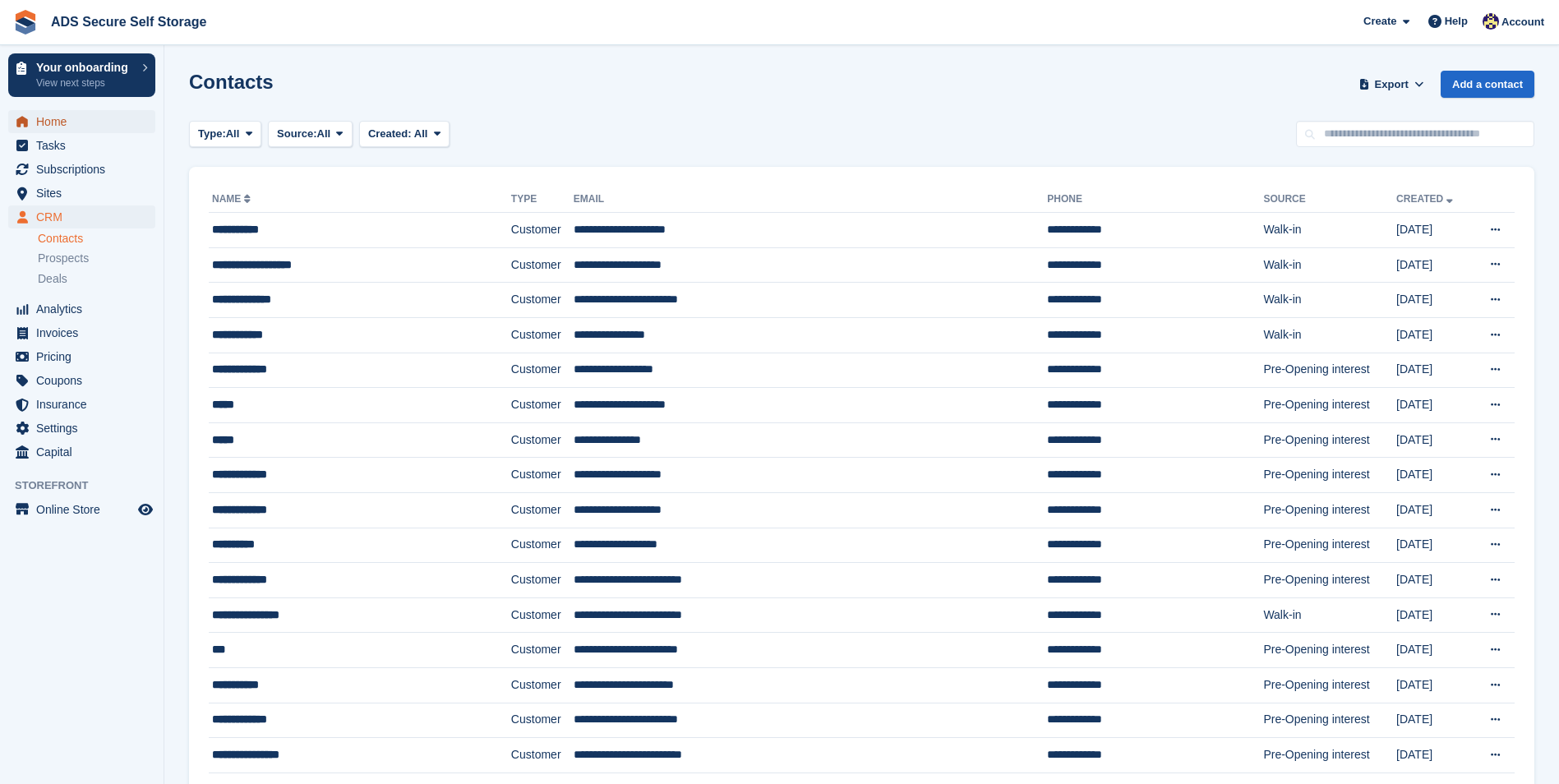
click at [64, 125] on span "Home" at bounding box center [85, 122] width 98 height 23
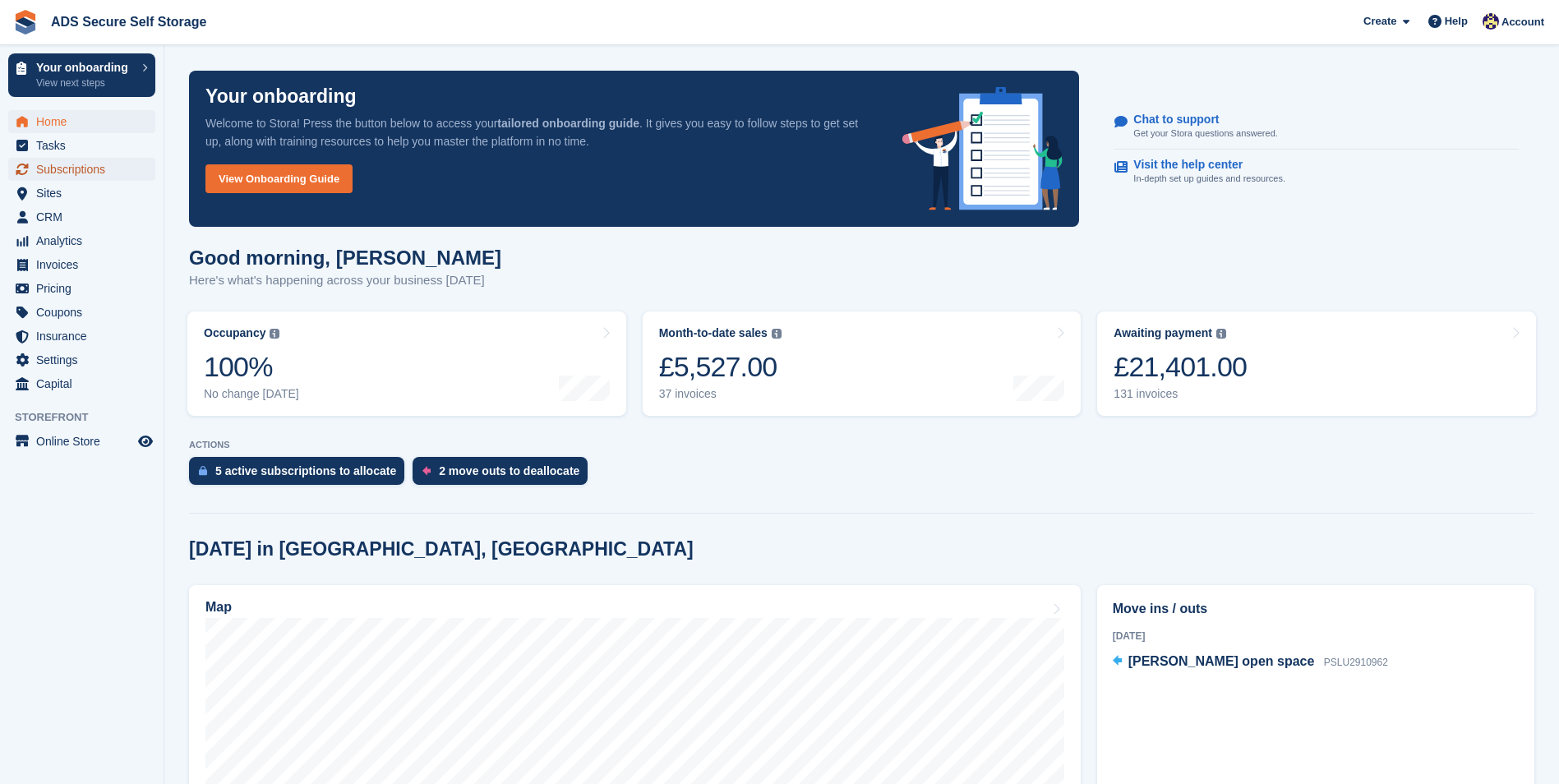
click at [93, 175] on span "Subscriptions" at bounding box center [85, 170] width 98 height 23
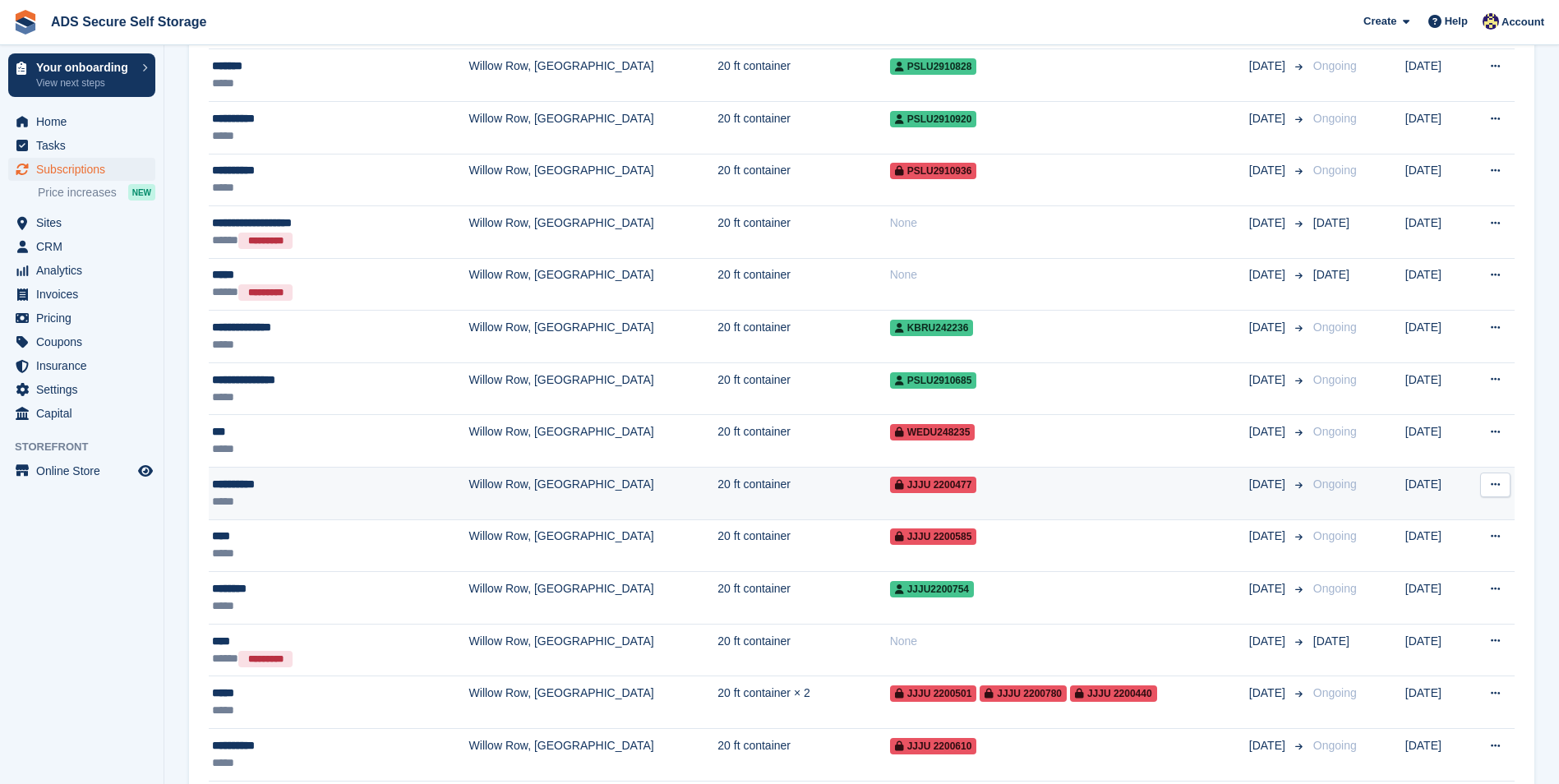
scroll to position [1725, 0]
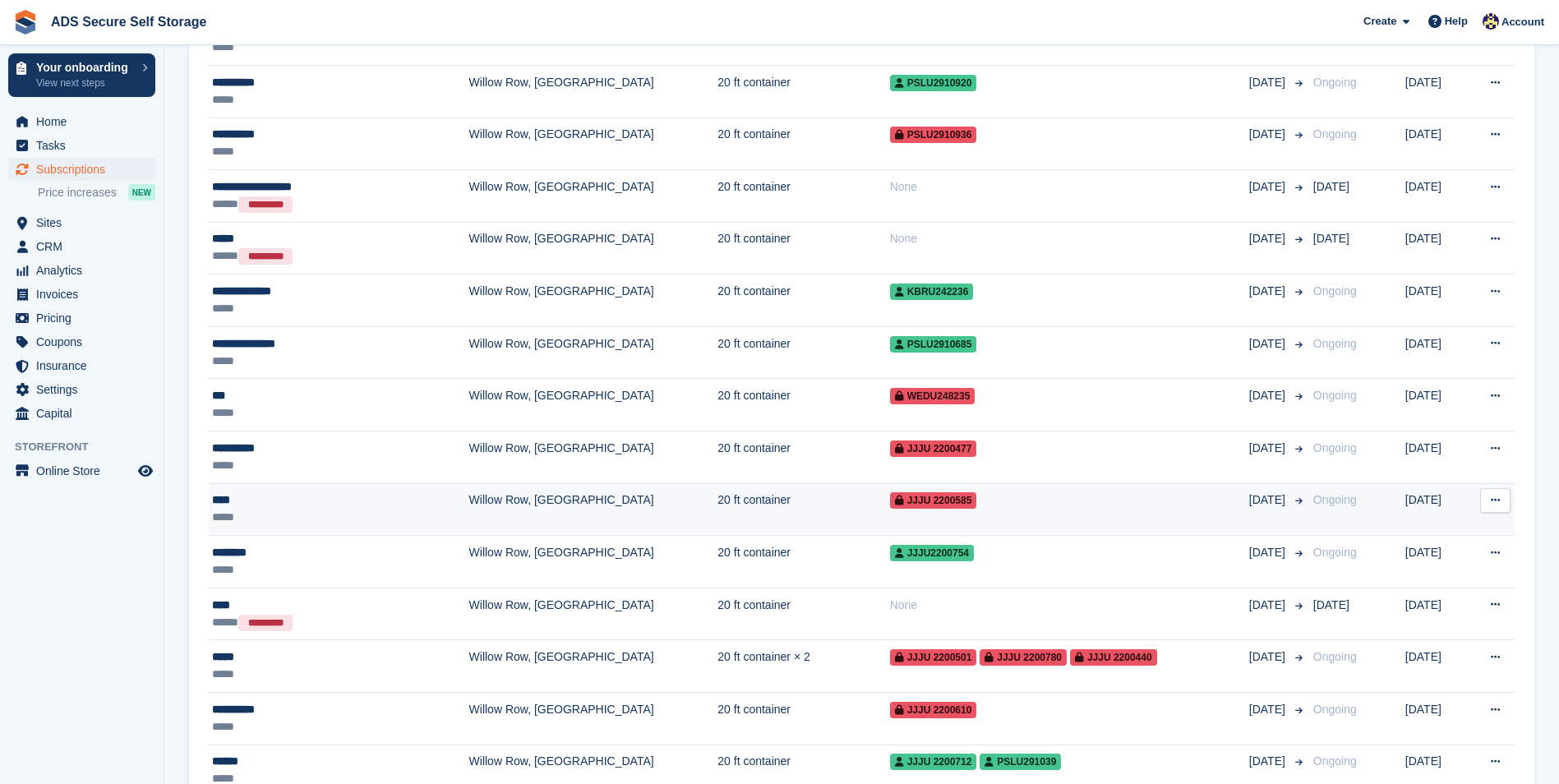
click at [358, 508] on td "**** *****" at bounding box center [339, 509] width 260 height 53
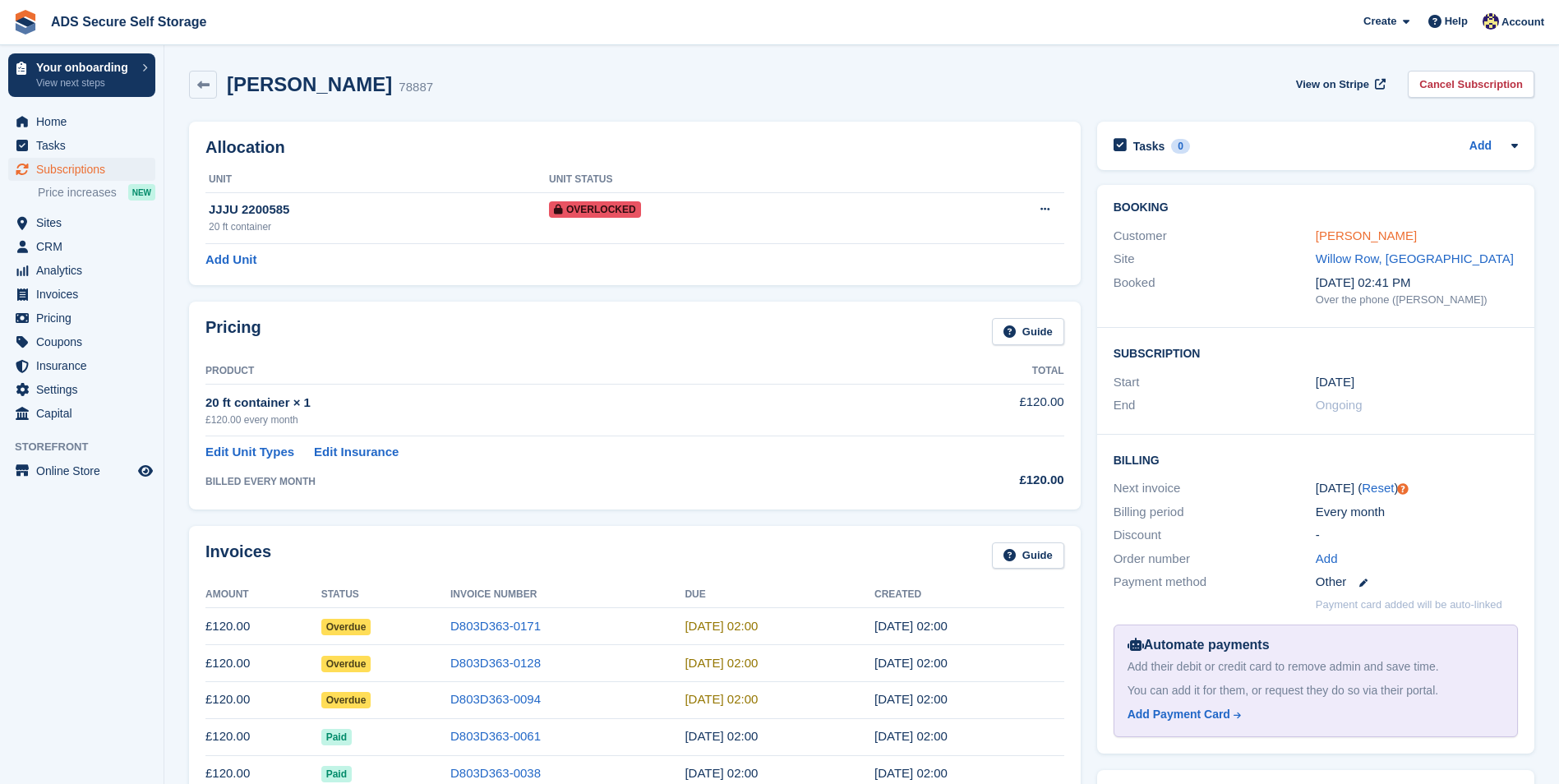
click at [1336, 236] on link "Ross" at bounding box center [1366, 235] width 101 height 14
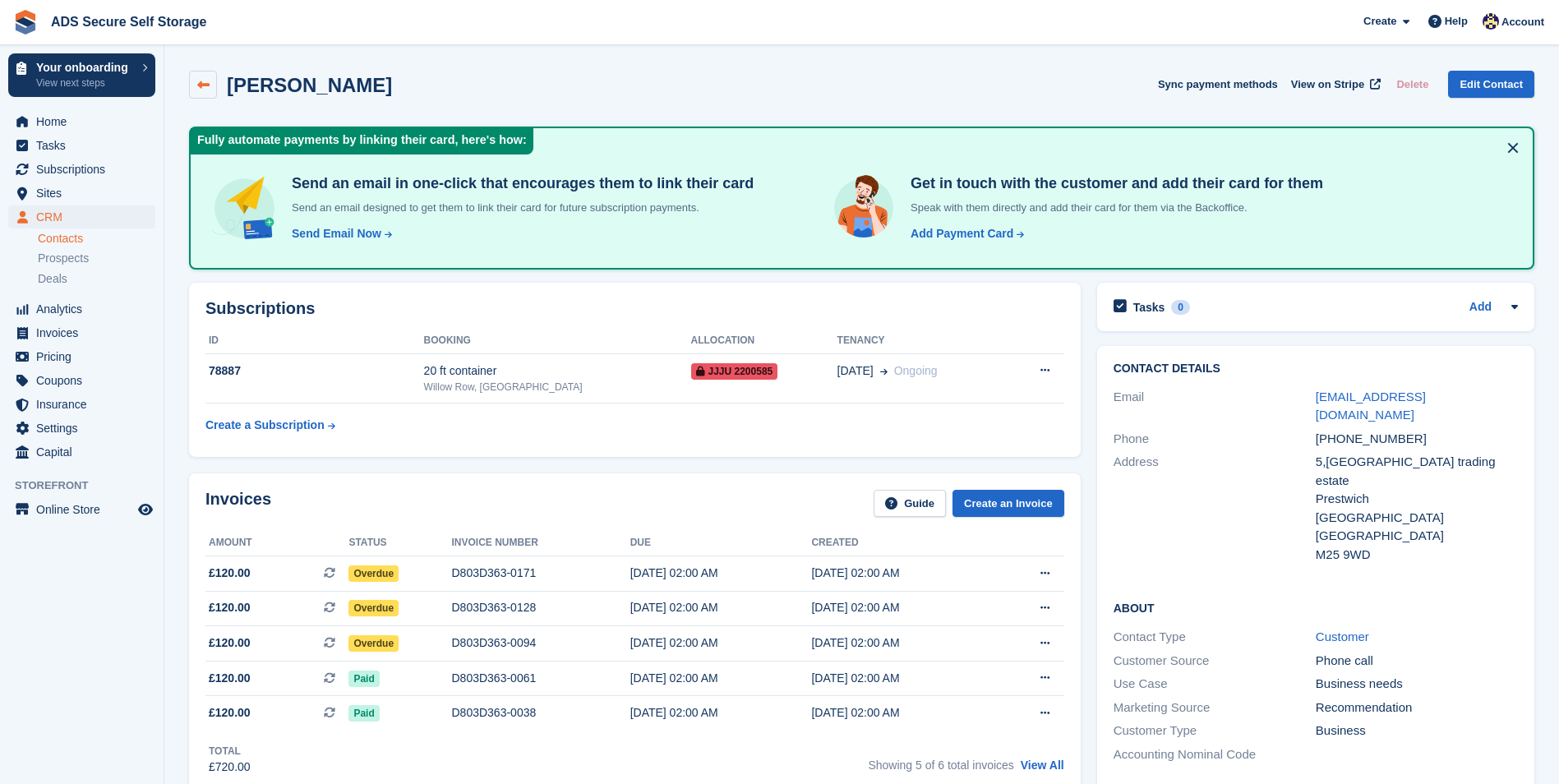
click at [203, 81] on icon at bounding box center [203, 85] width 13 height 13
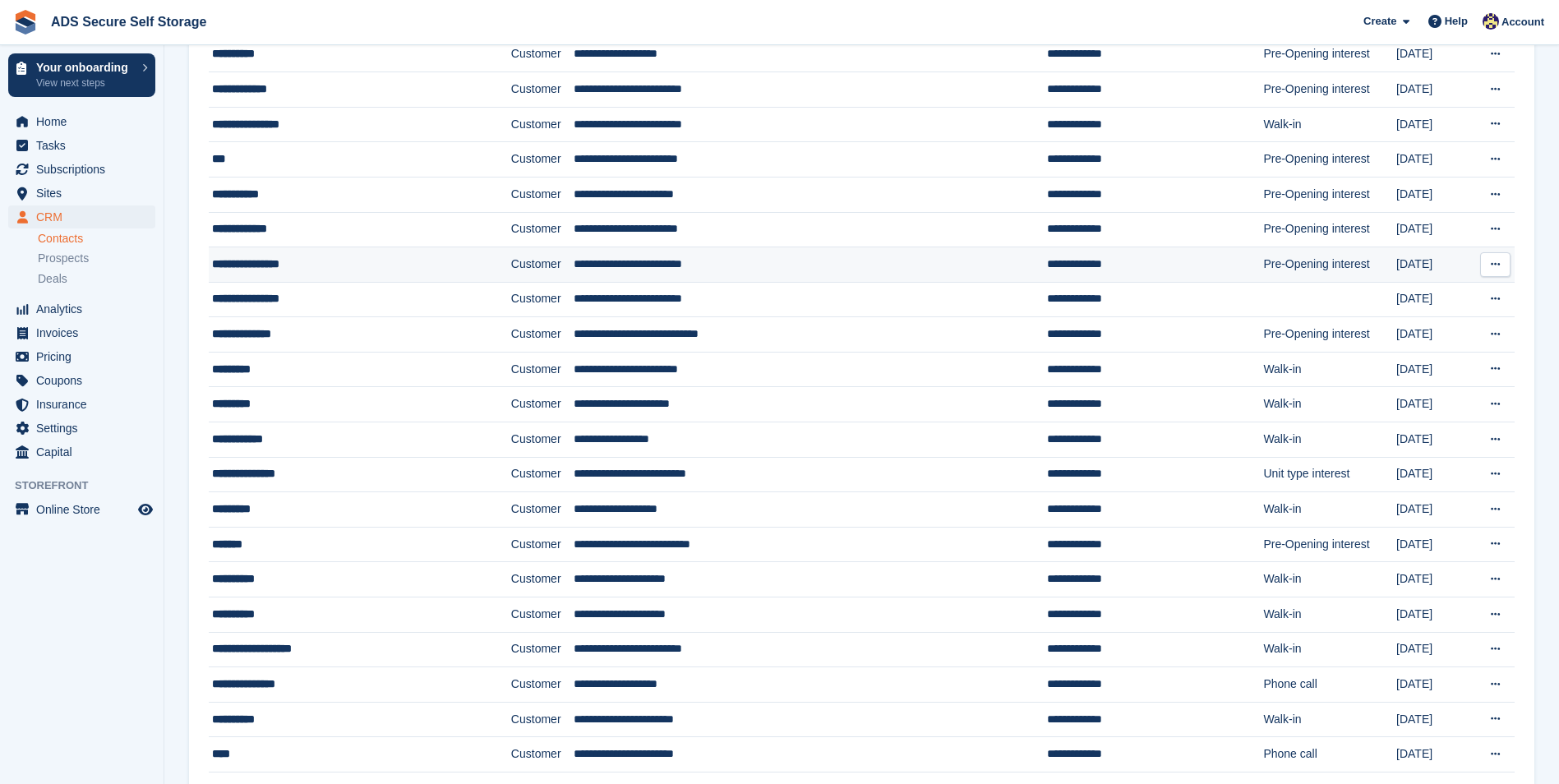
scroll to position [493, 0]
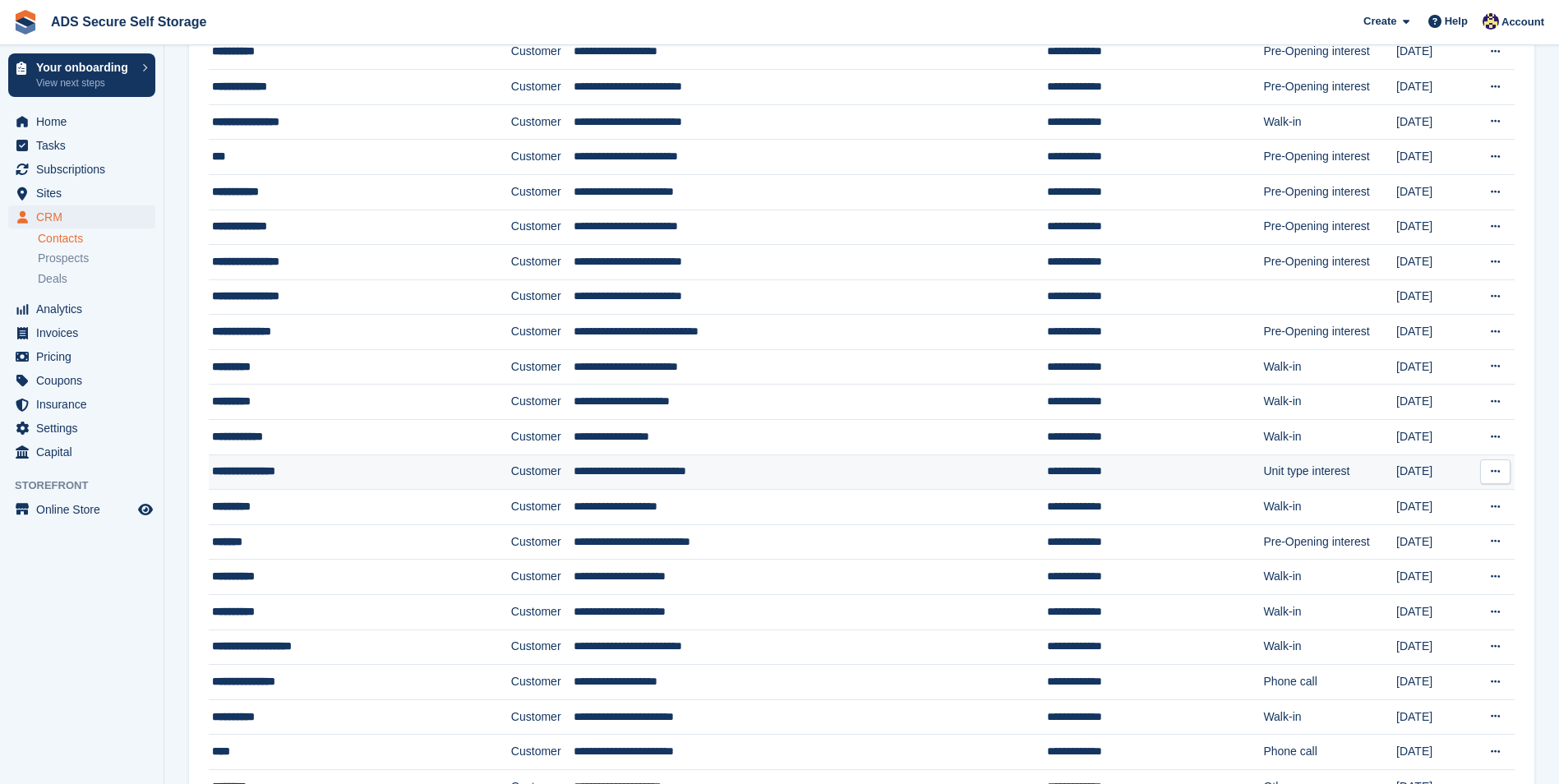
click at [288, 482] on td "**********" at bounding box center [360, 472] width 303 height 36
